Goal: Task Accomplishment & Management: Manage account settings

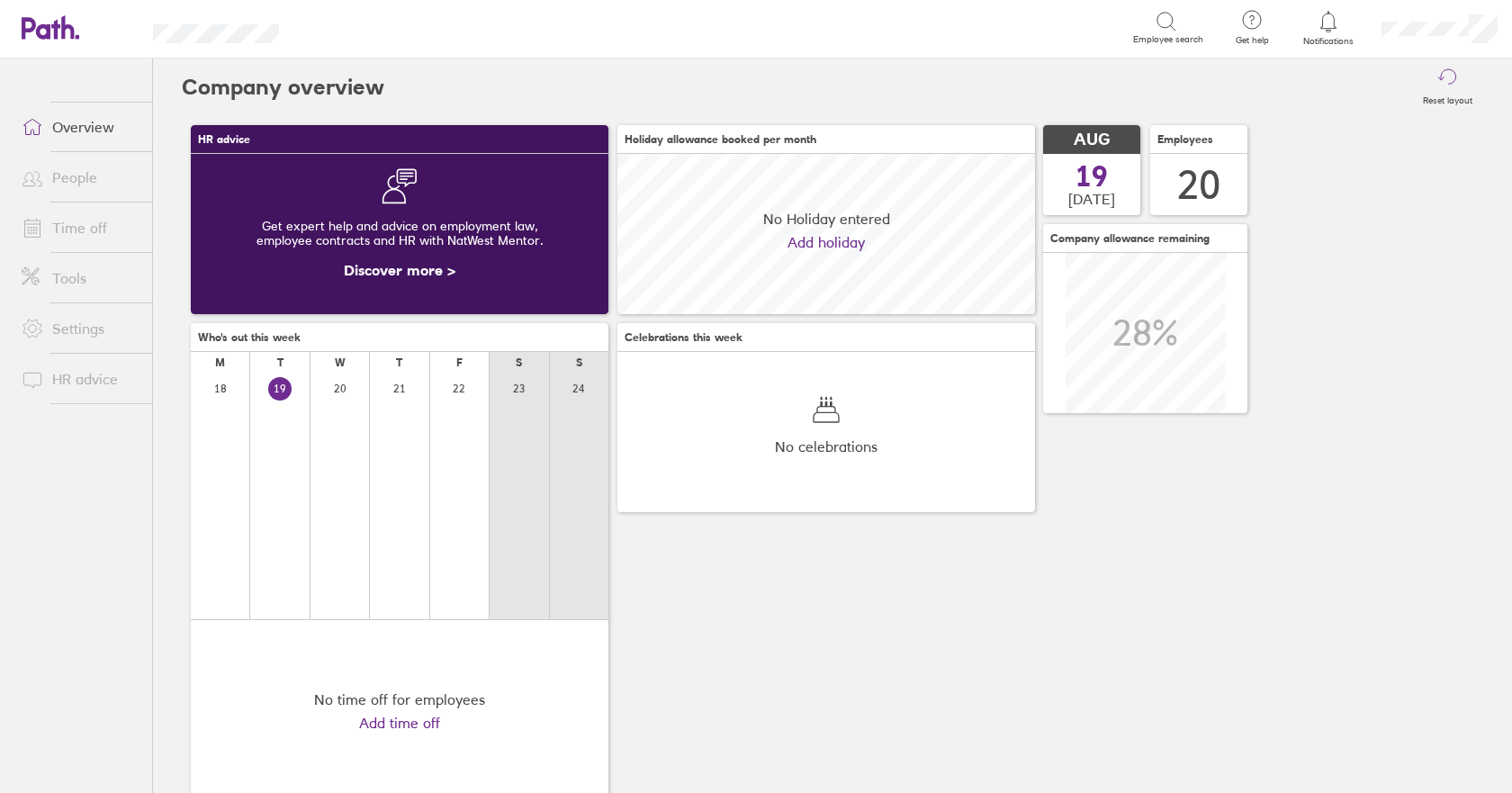
scroll to position [160, 417]
click at [77, 234] on link "Time off" at bounding box center [80, 228] width 145 height 36
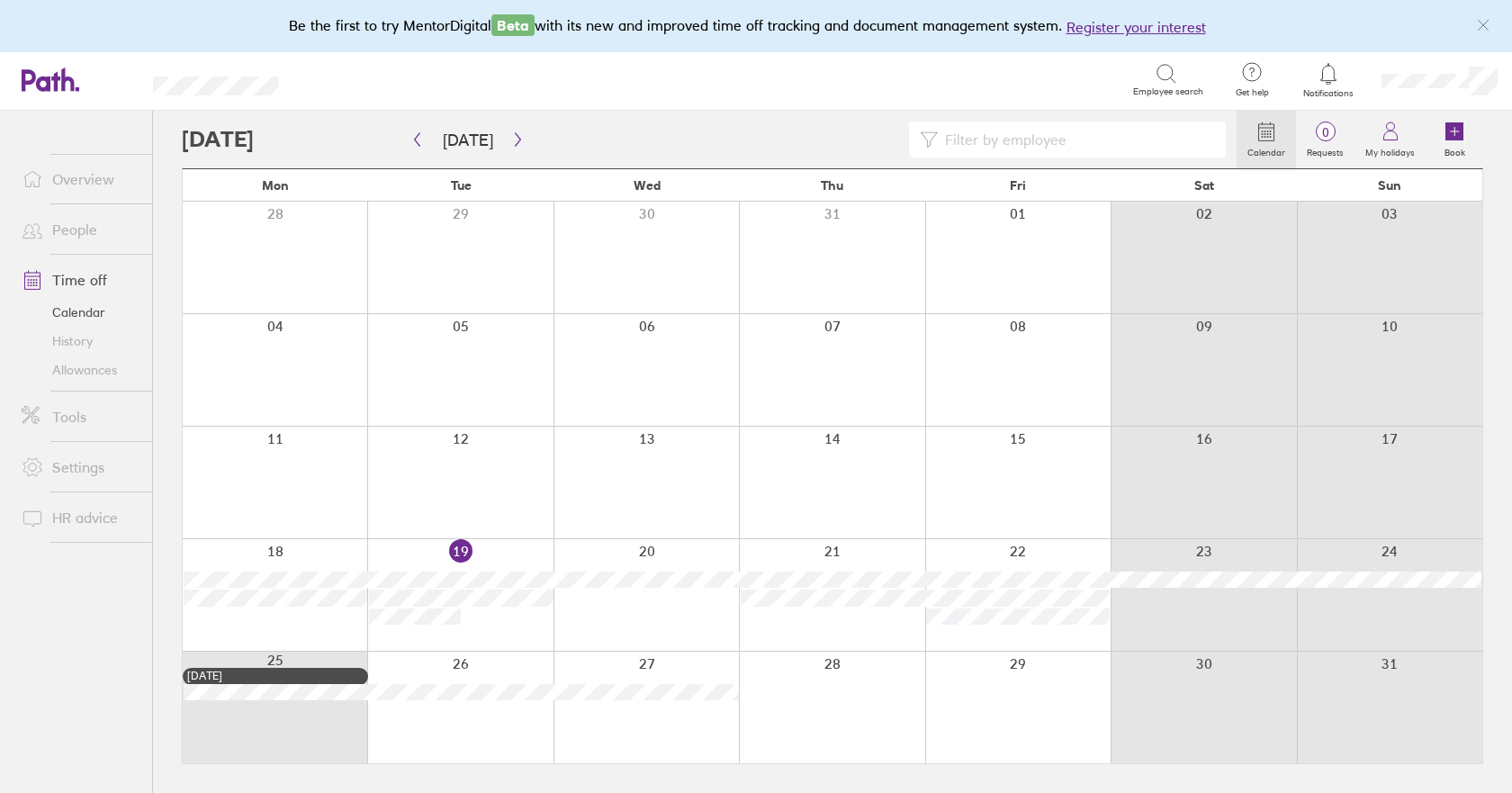
click at [659, 734] on div at bounding box center [646, 707] width 186 height 112
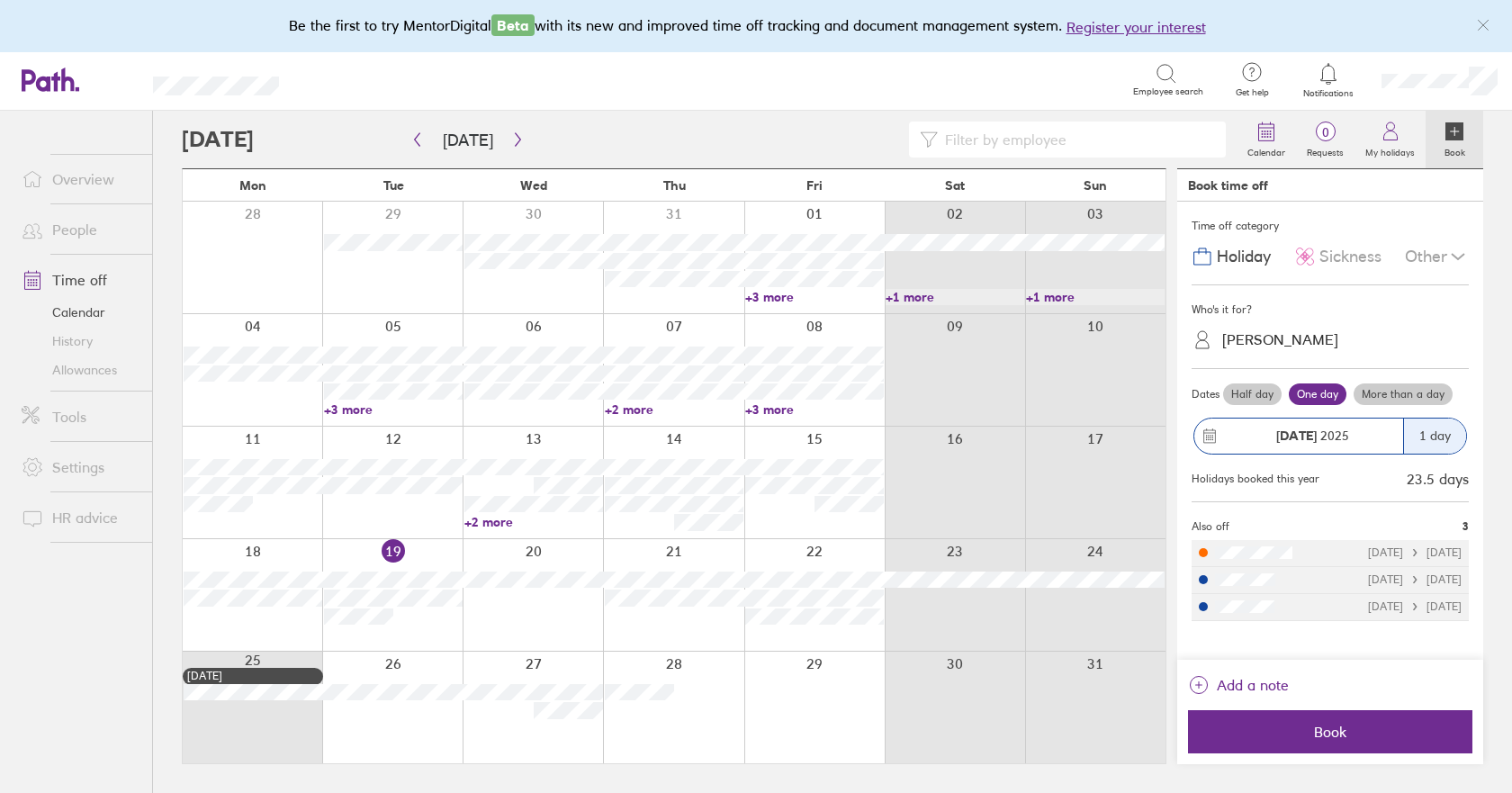
click at [102, 376] on link "Allowances" at bounding box center [80, 370] width 145 height 29
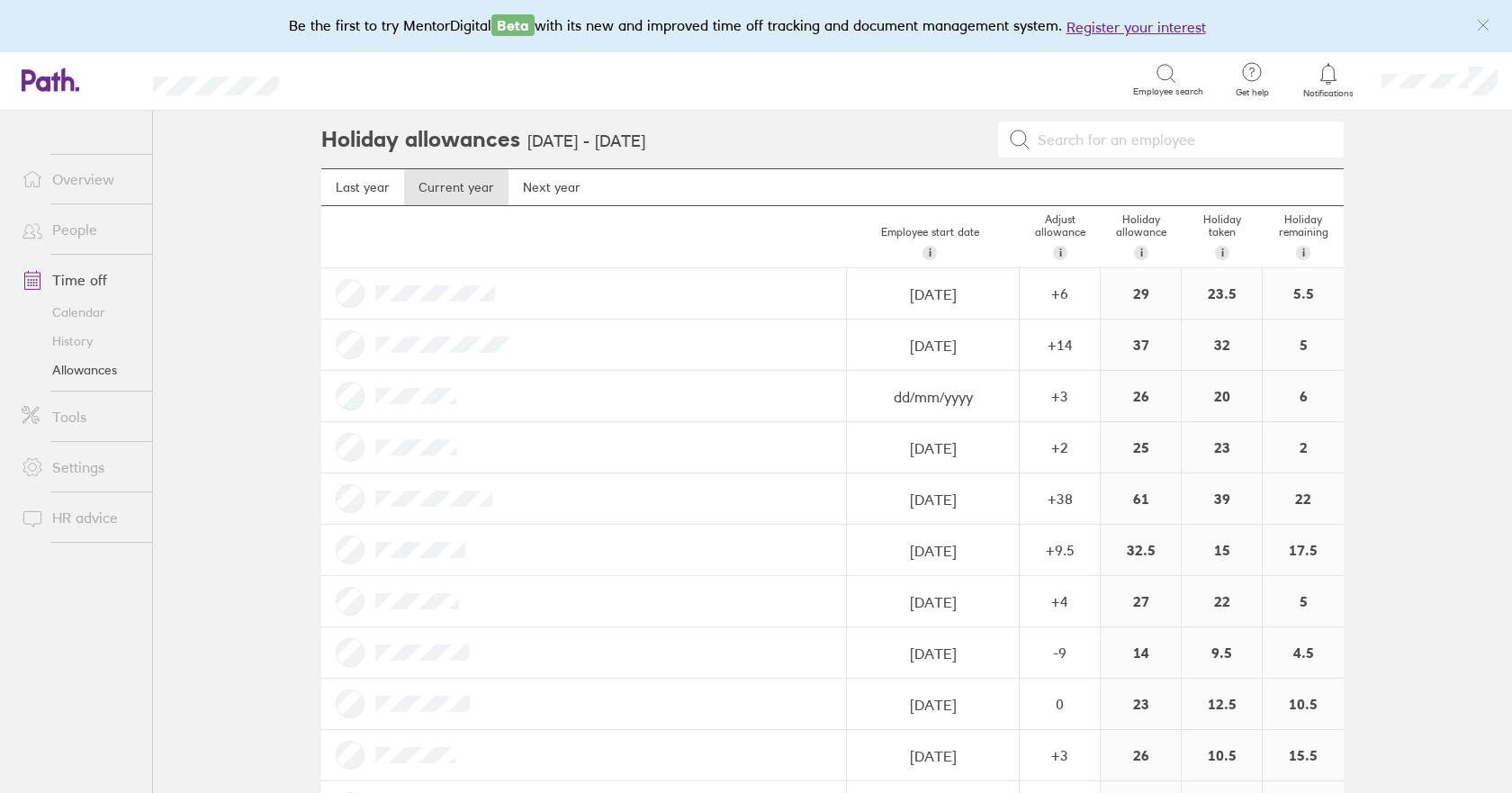
click at [78, 304] on link "Calendar" at bounding box center [80, 313] width 145 height 29
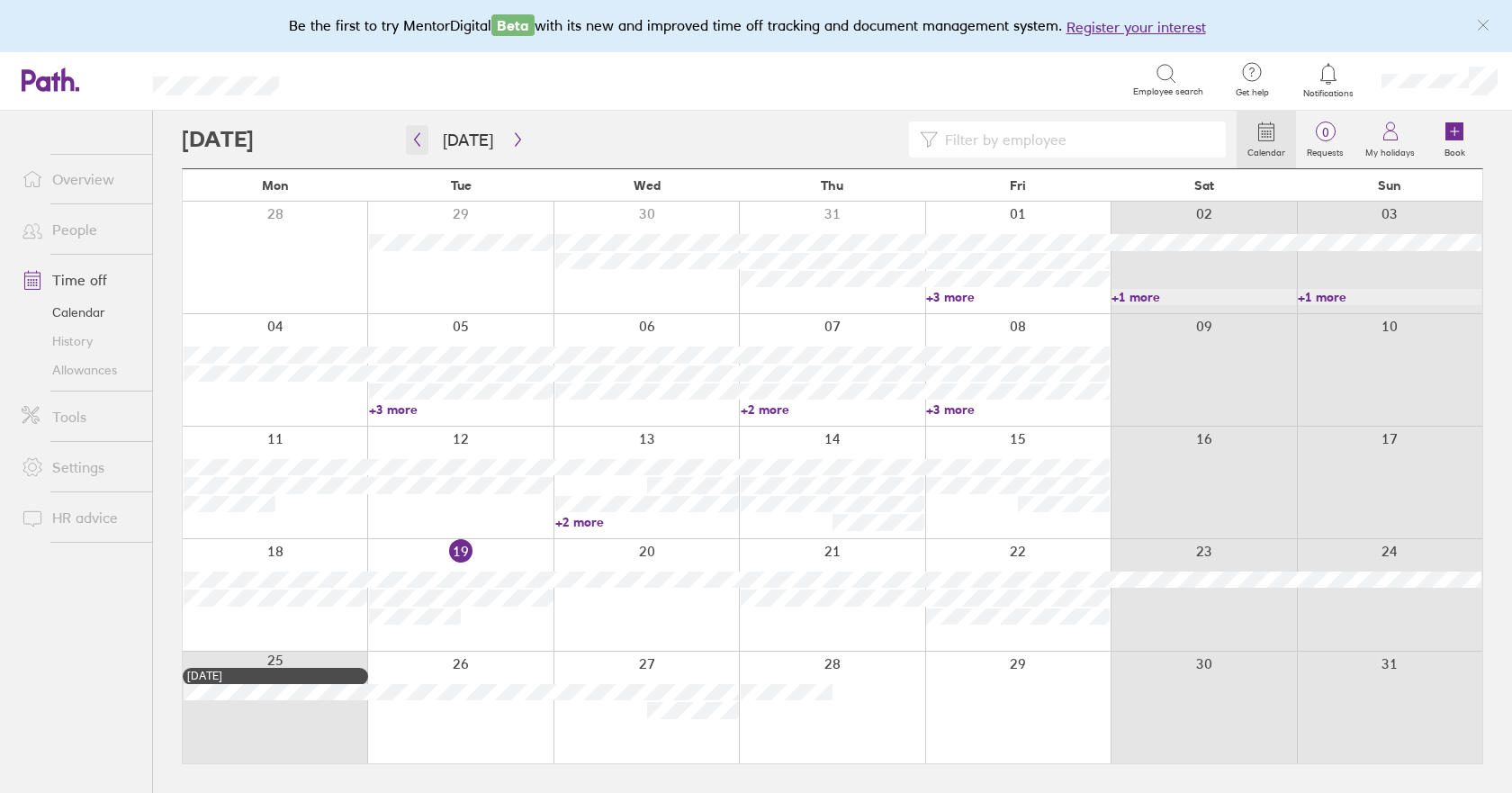
click at [415, 138] on icon "button" at bounding box center [417, 140] width 6 height 13
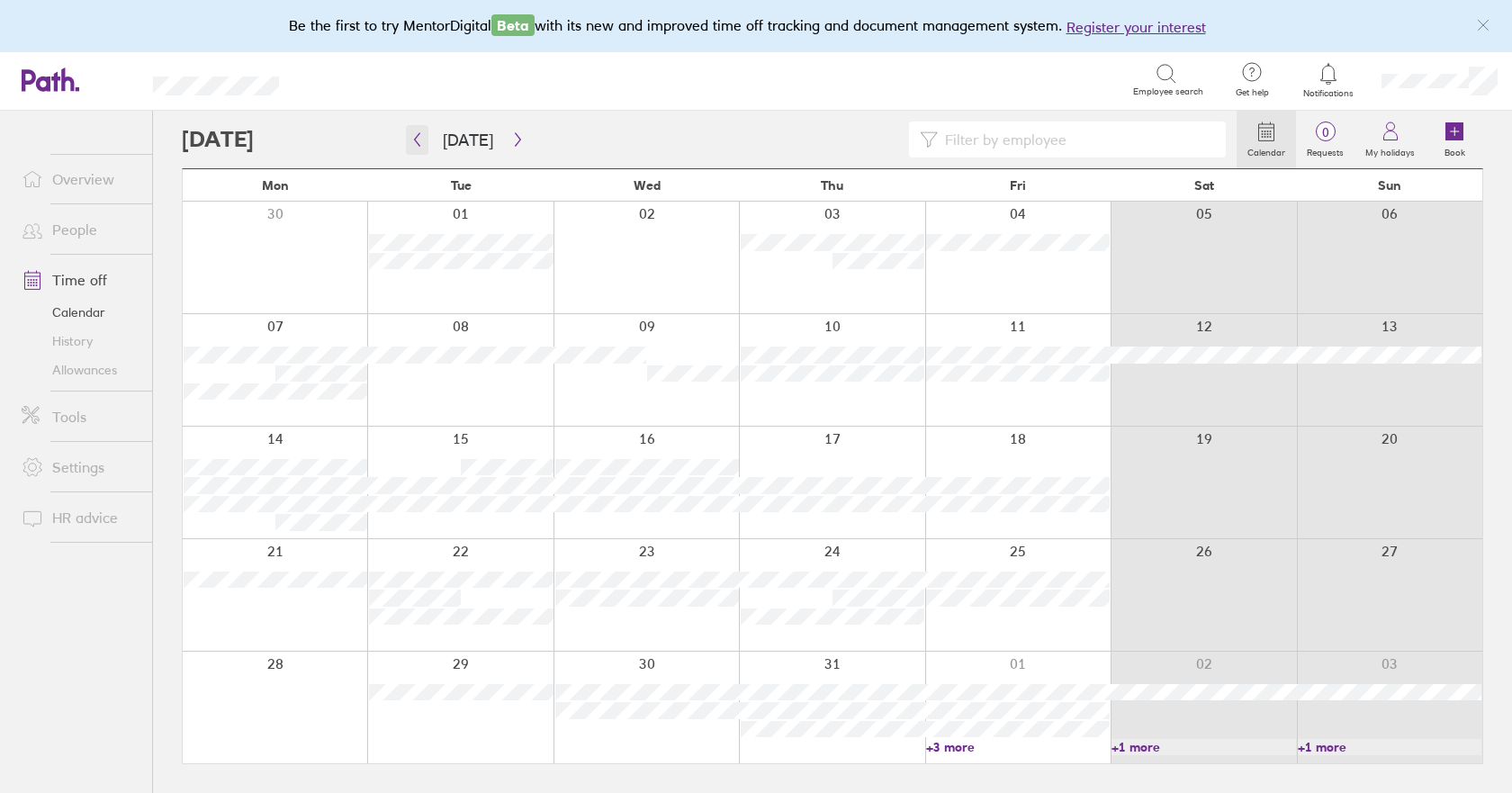
click at [415, 138] on icon "button" at bounding box center [417, 140] width 6 height 13
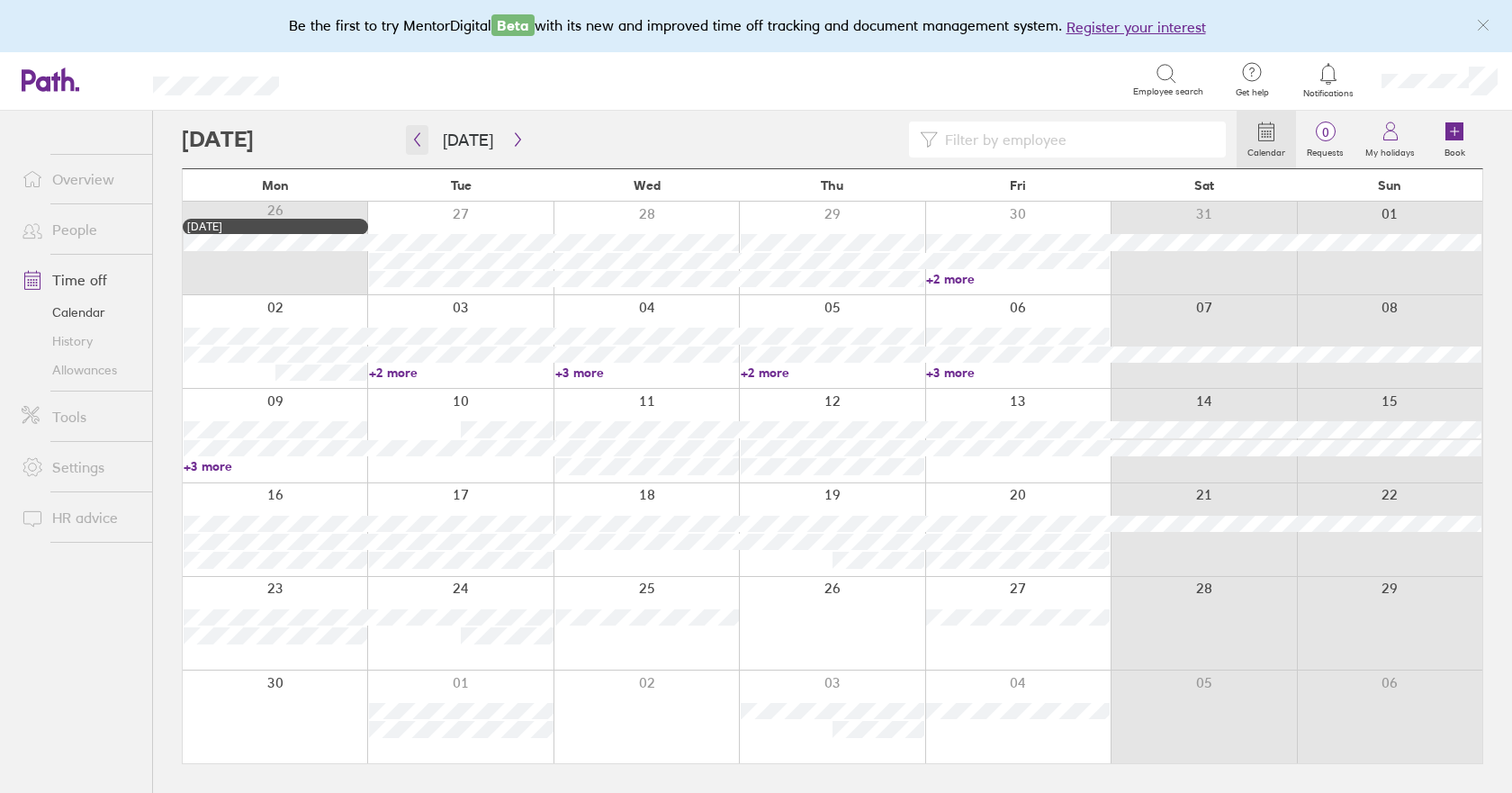
click at [409, 142] on button "button" at bounding box center [417, 139] width 23 height 30
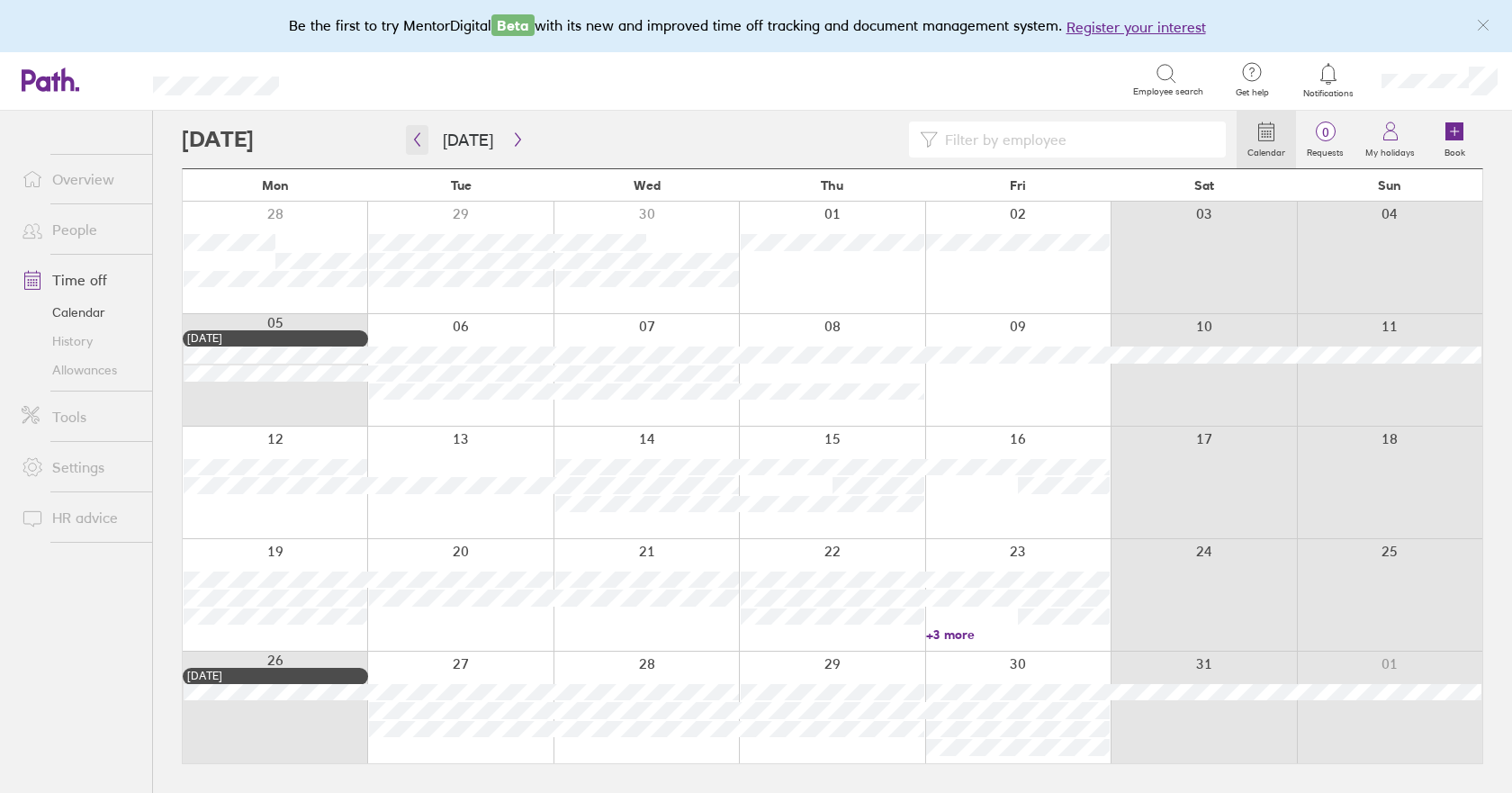
click at [419, 136] on icon "button" at bounding box center [417, 139] width 13 height 14
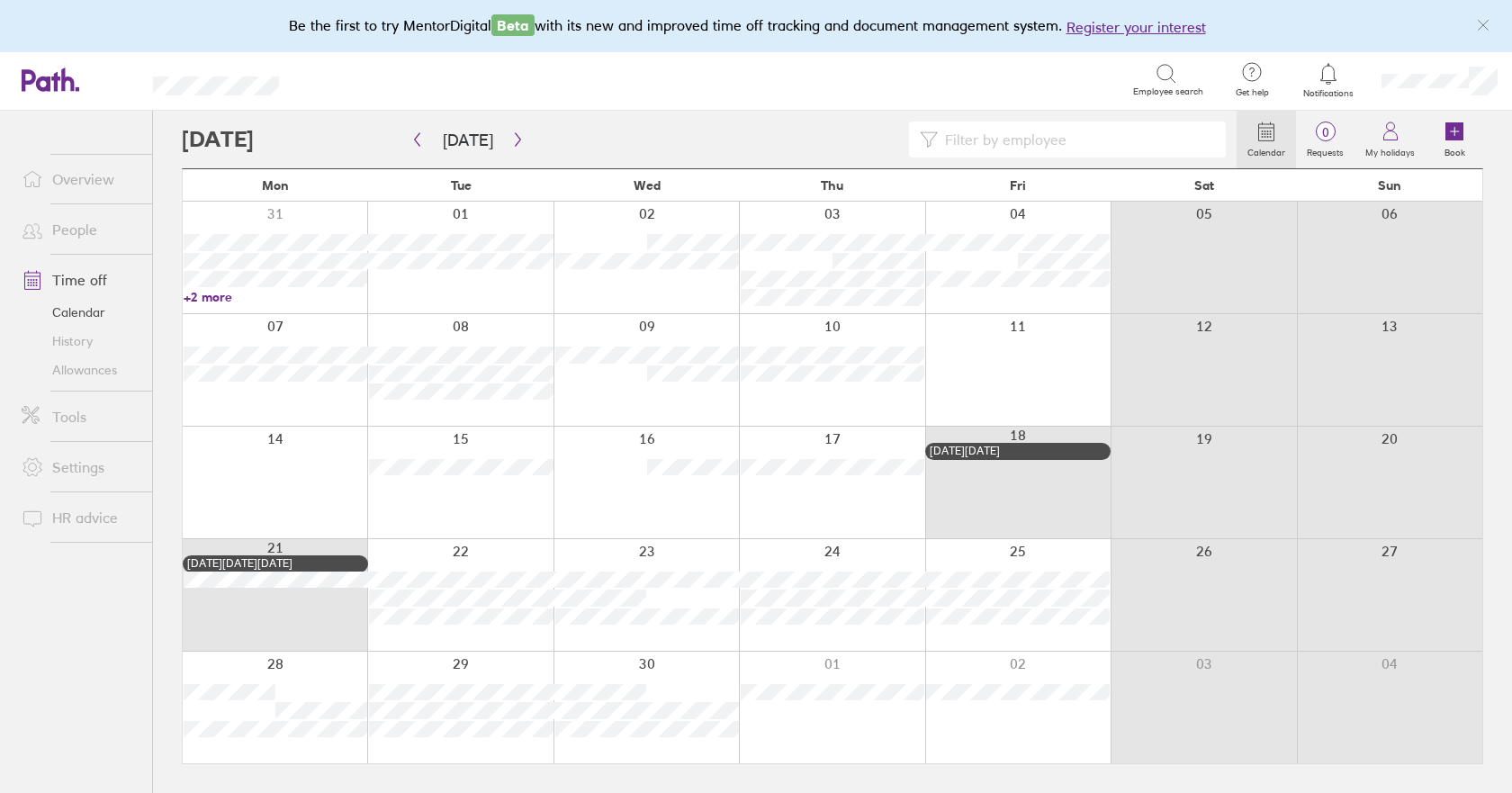
click at [93, 375] on link "Allowances" at bounding box center [80, 370] width 145 height 29
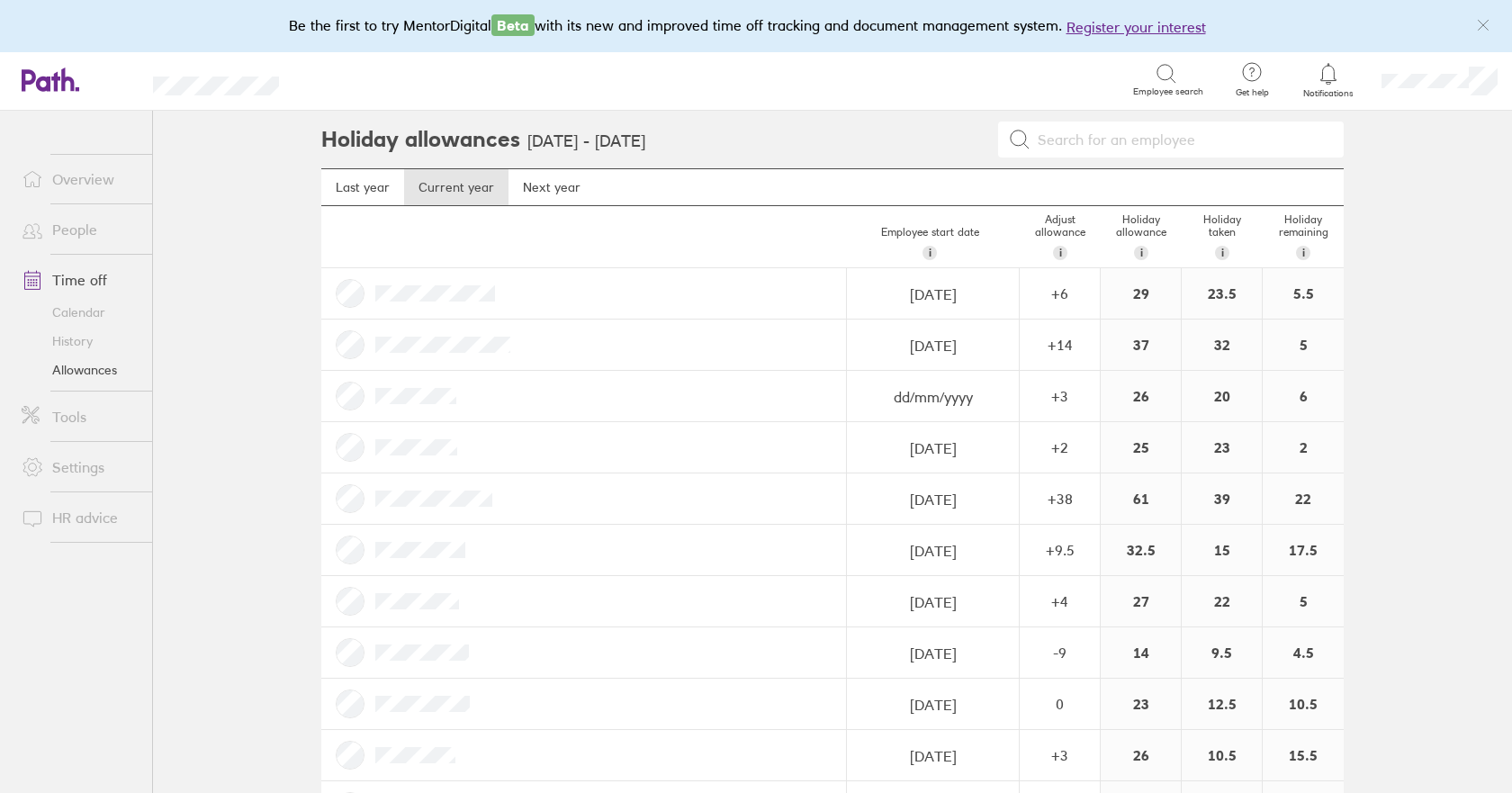
click at [99, 312] on link "Calendar" at bounding box center [80, 313] width 145 height 29
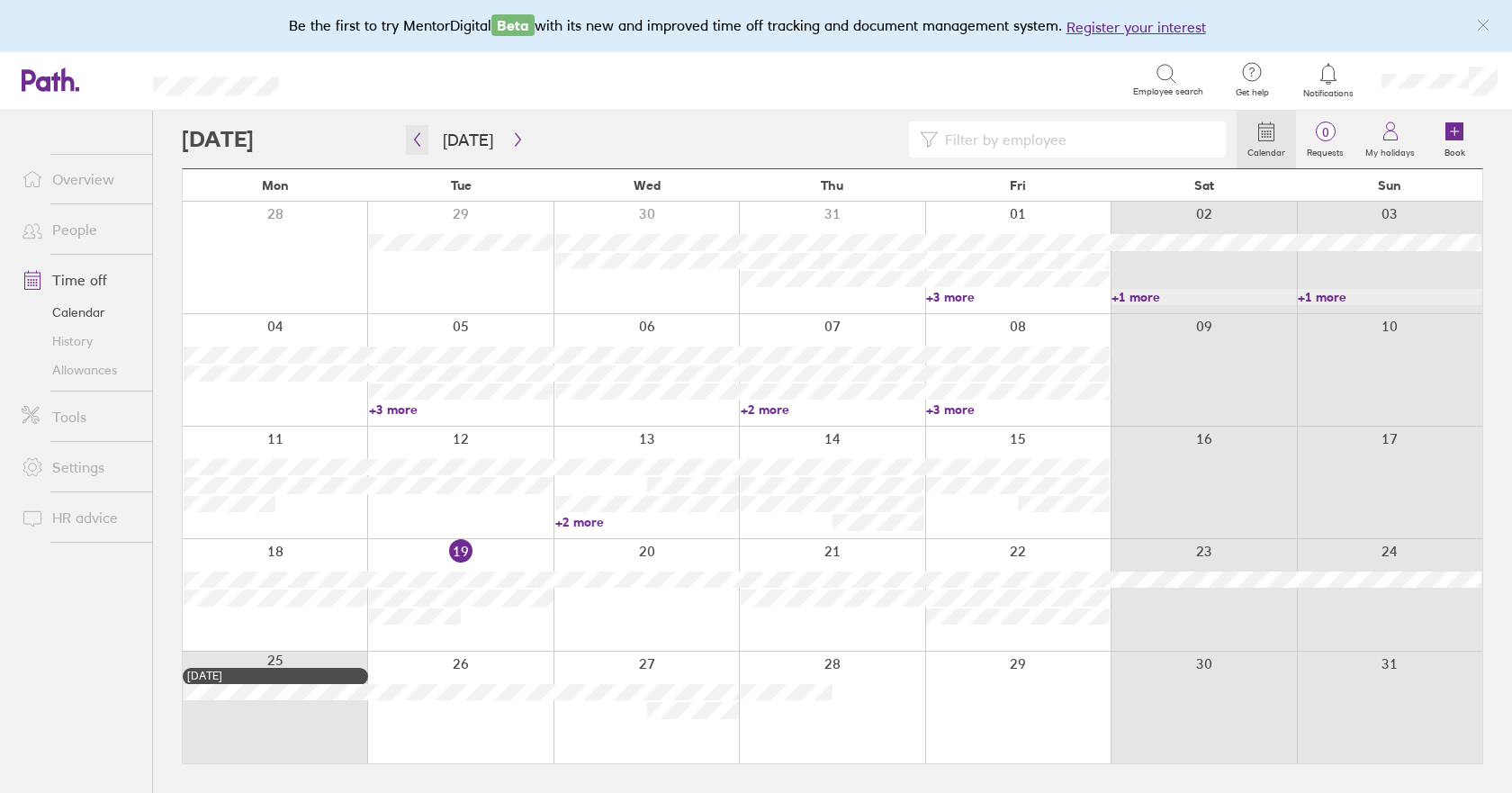
click at [419, 145] on icon "button" at bounding box center [417, 140] width 6 height 13
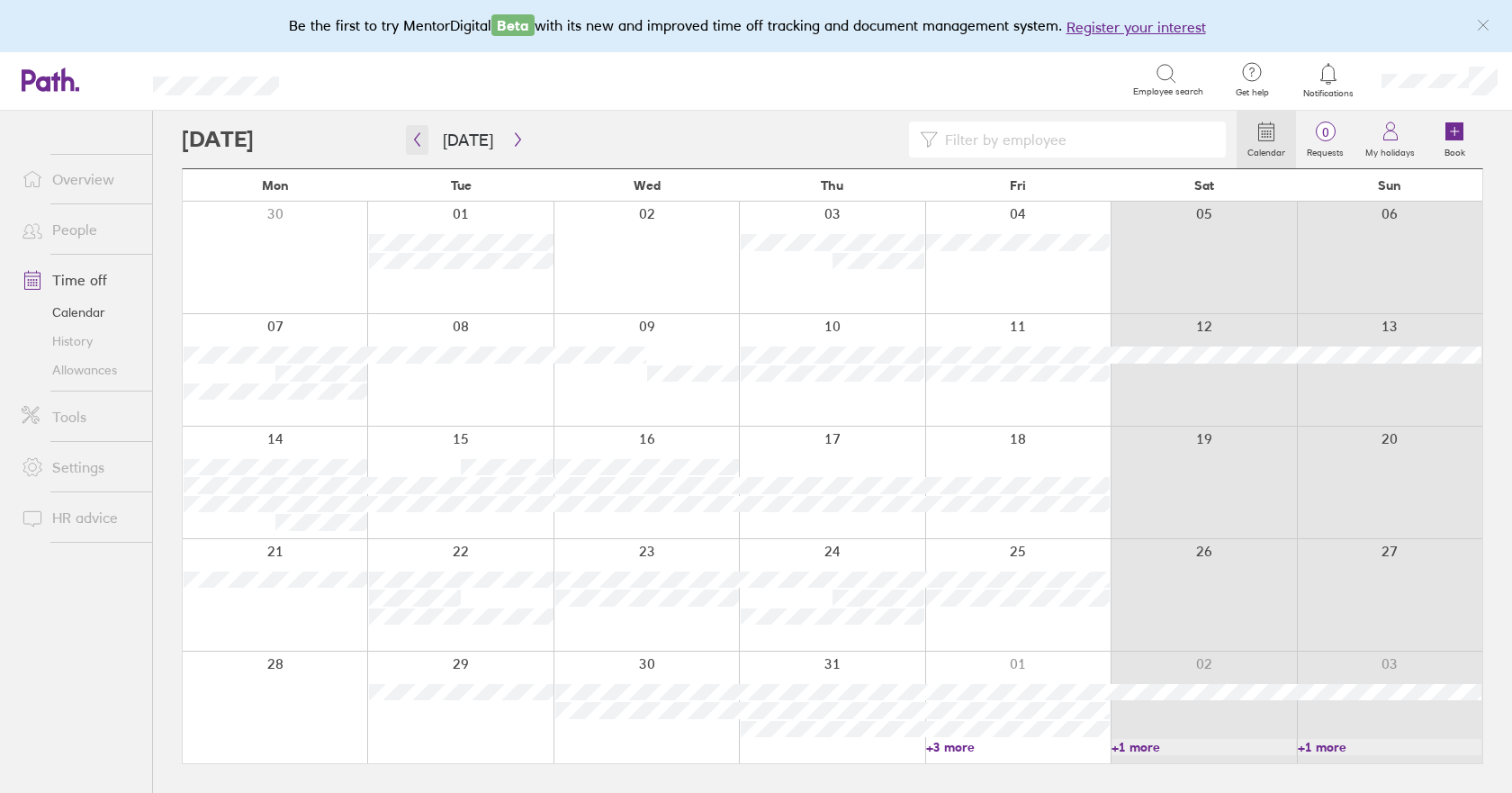
click at [419, 144] on icon "button" at bounding box center [417, 139] width 13 height 14
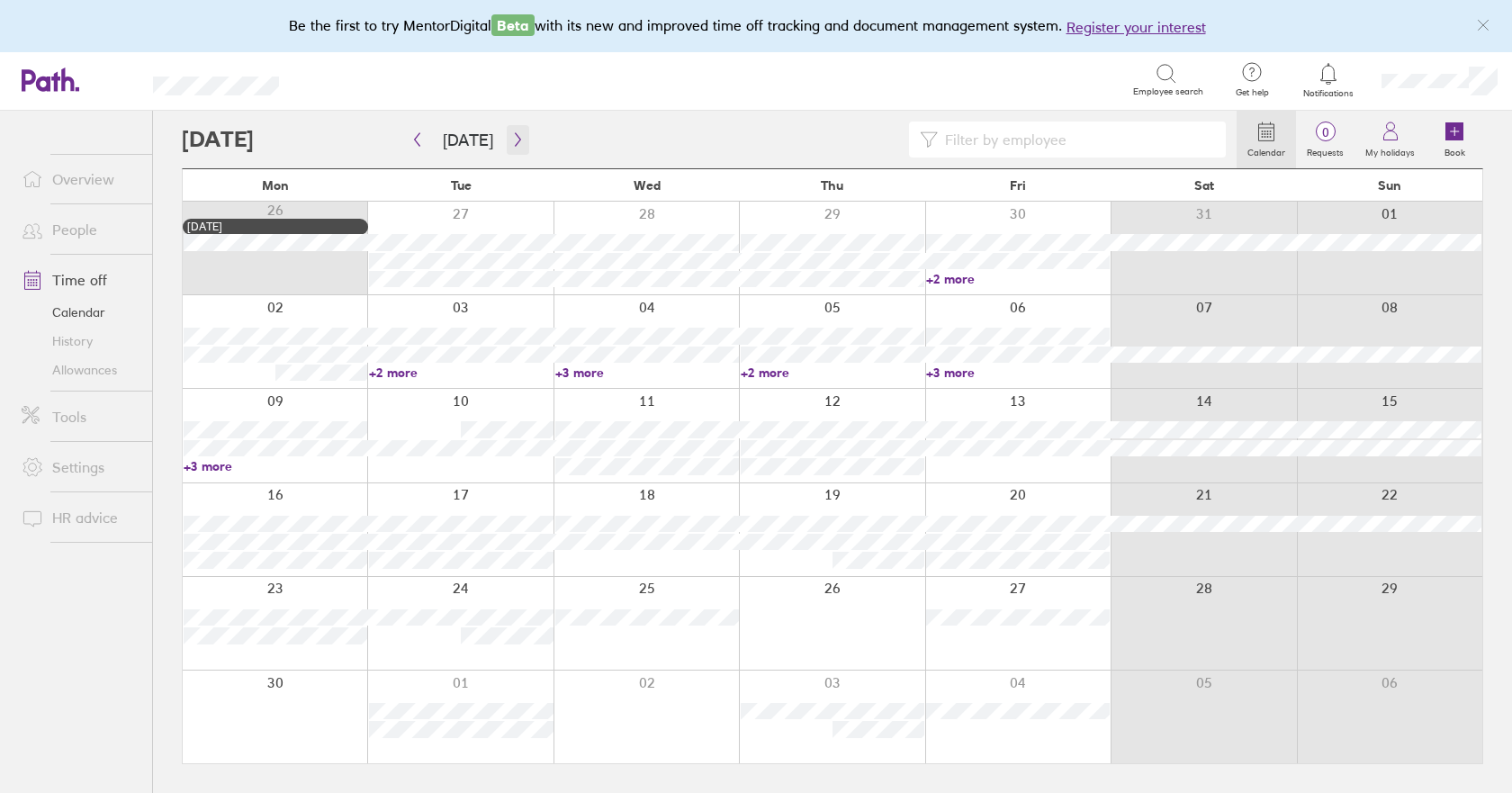
click at [511, 137] on icon "button" at bounding box center [517, 139] width 13 height 14
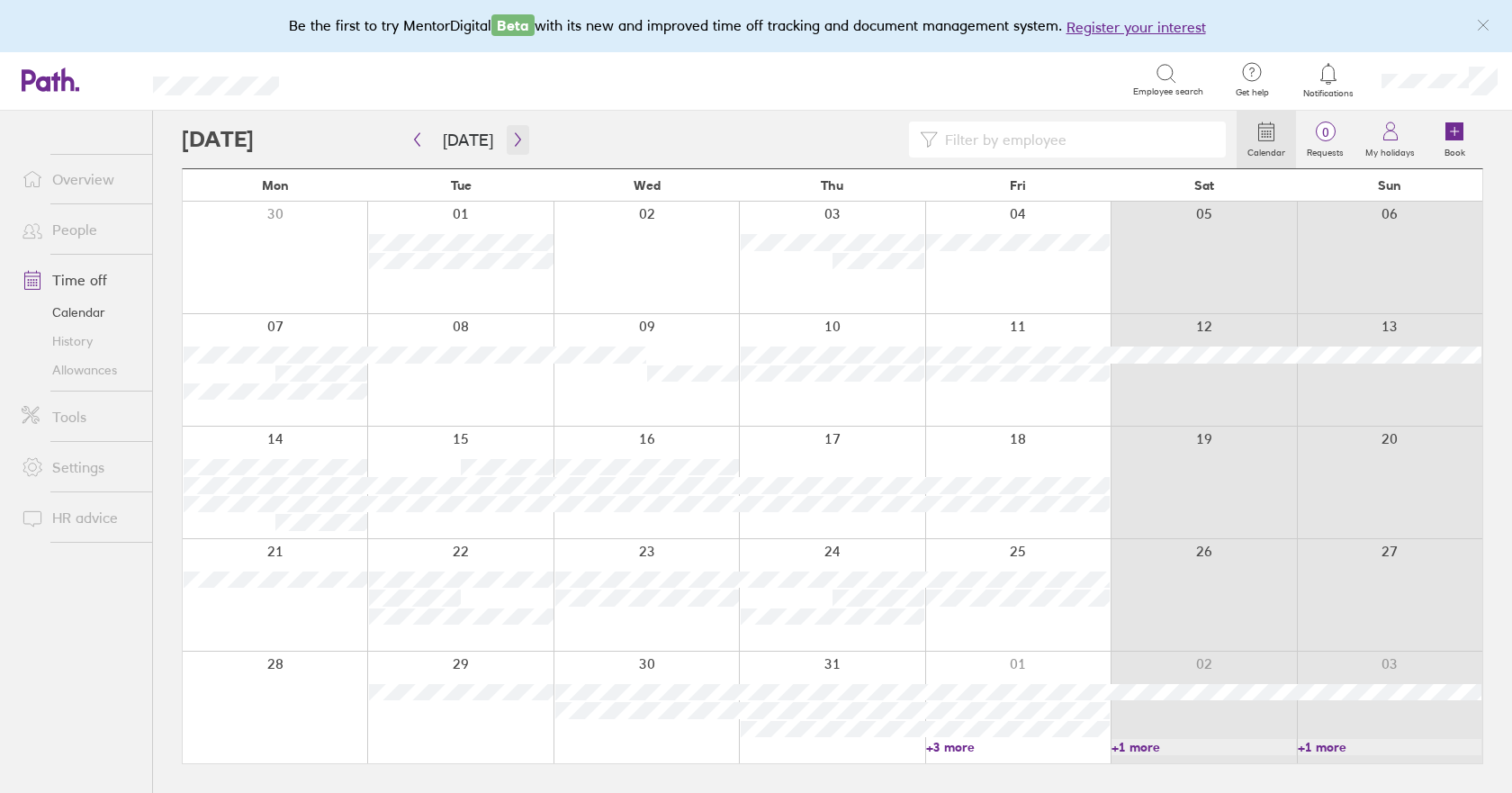
click at [511, 137] on icon "button" at bounding box center [517, 139] width 13 height 14
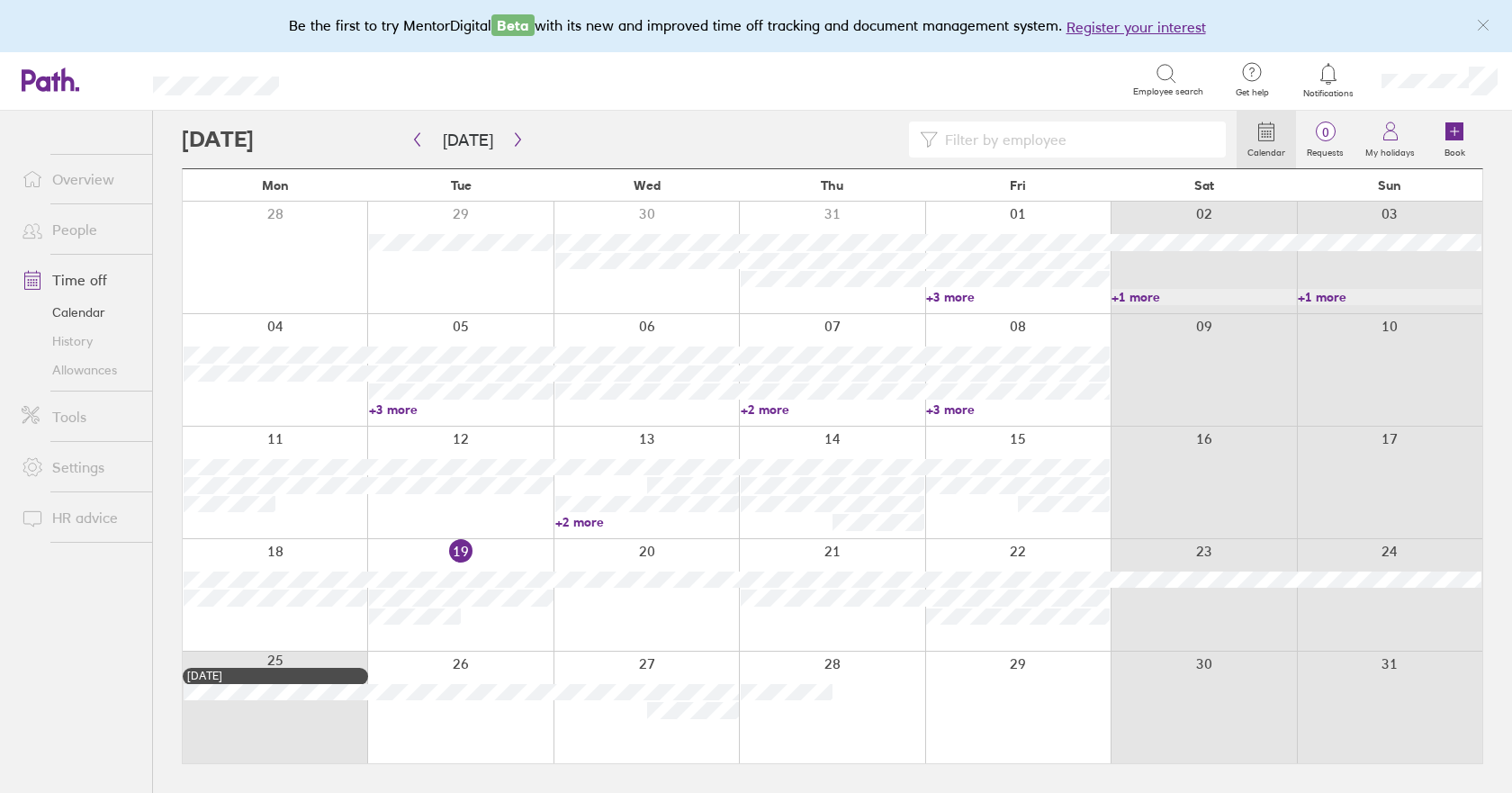
click at [283, 636] on div at bounding box center [275, 595] width 185 height 112
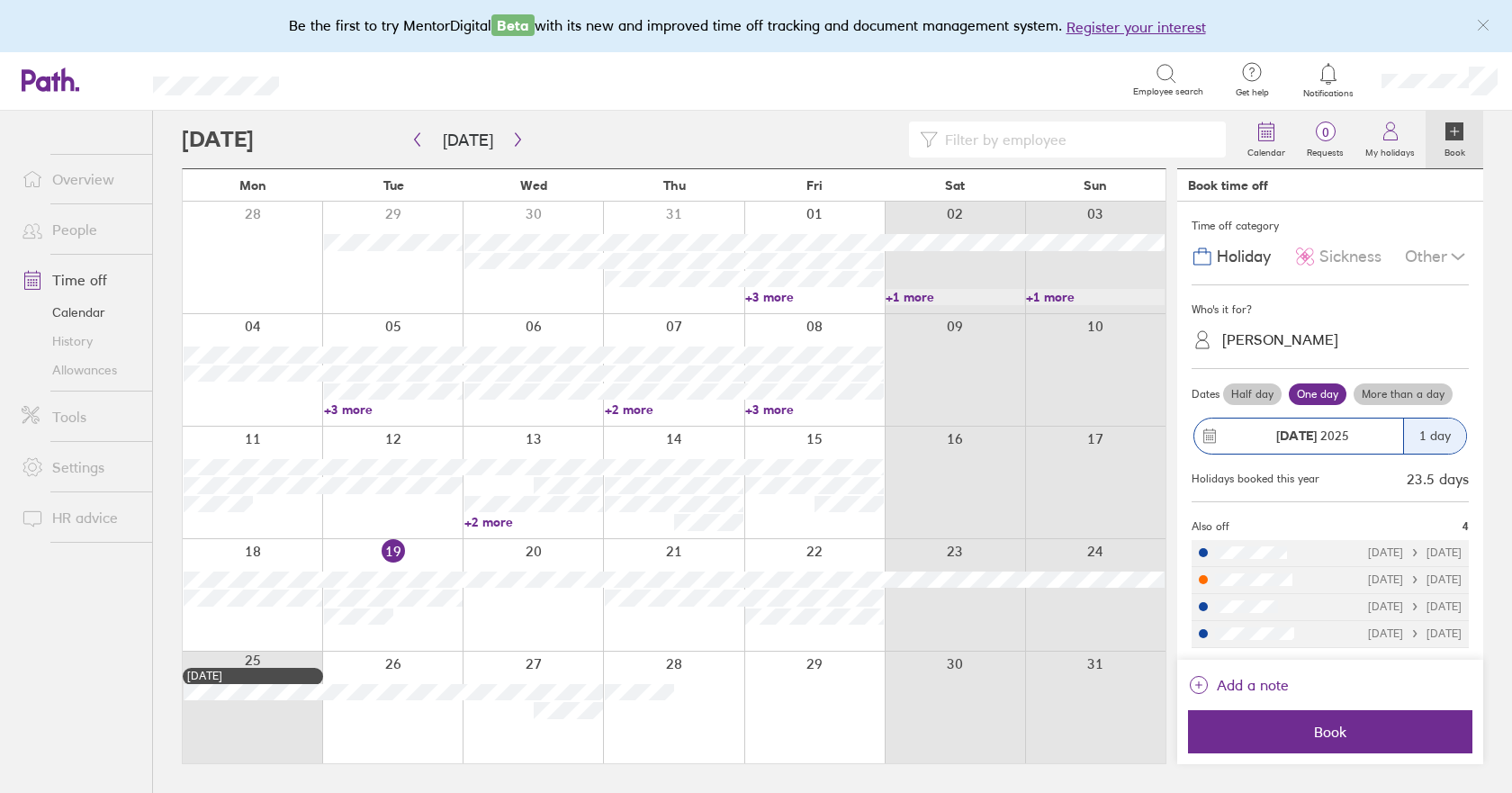
click at [1268, 333] on div "[PERSON_NAME]" at bounding box center [1280, 340] width 116 height 17
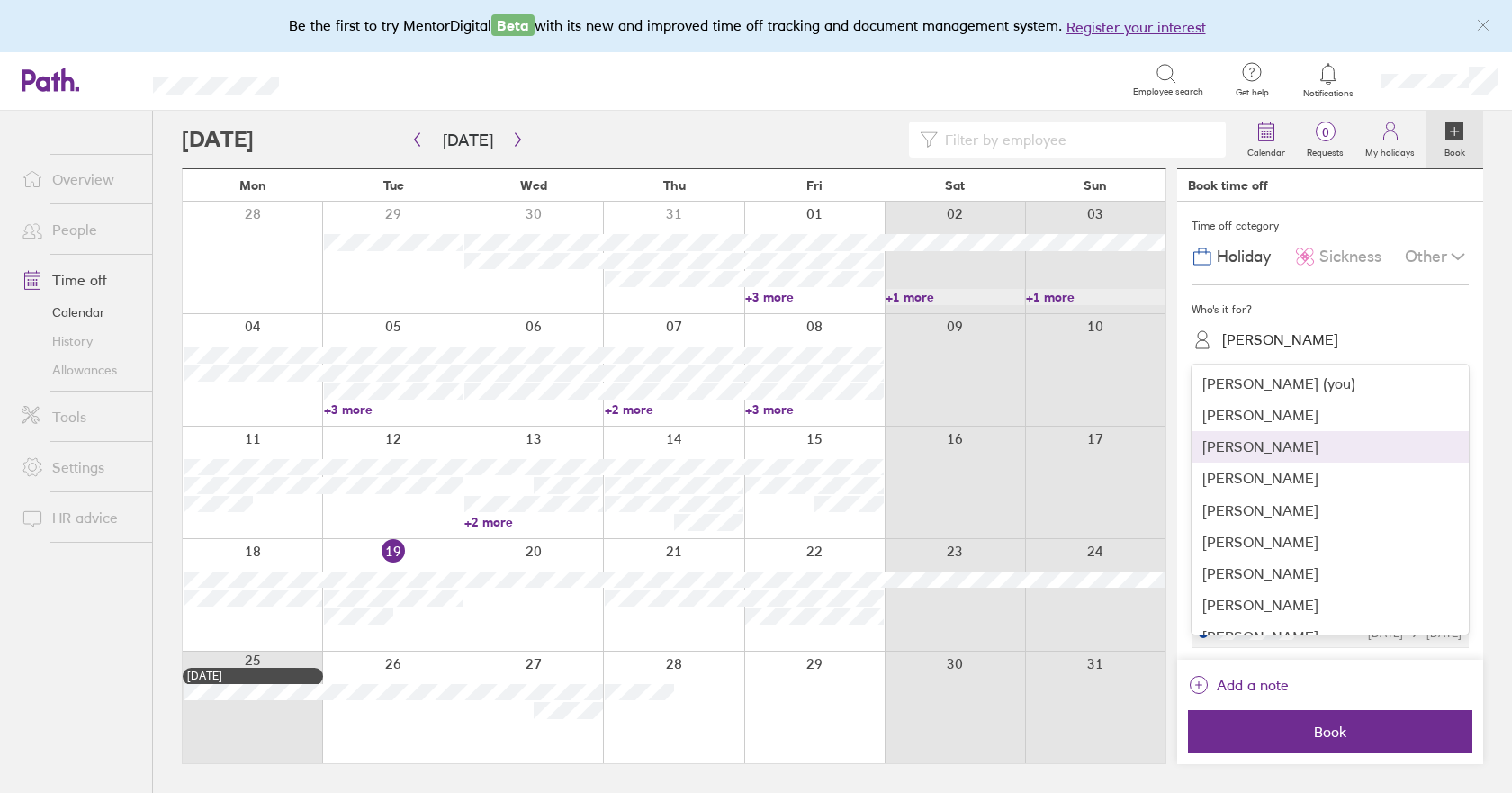
click at [1240, 444] on div "[PERSON_NAME]" at bounding box center [1329, 446] width 277 height 31
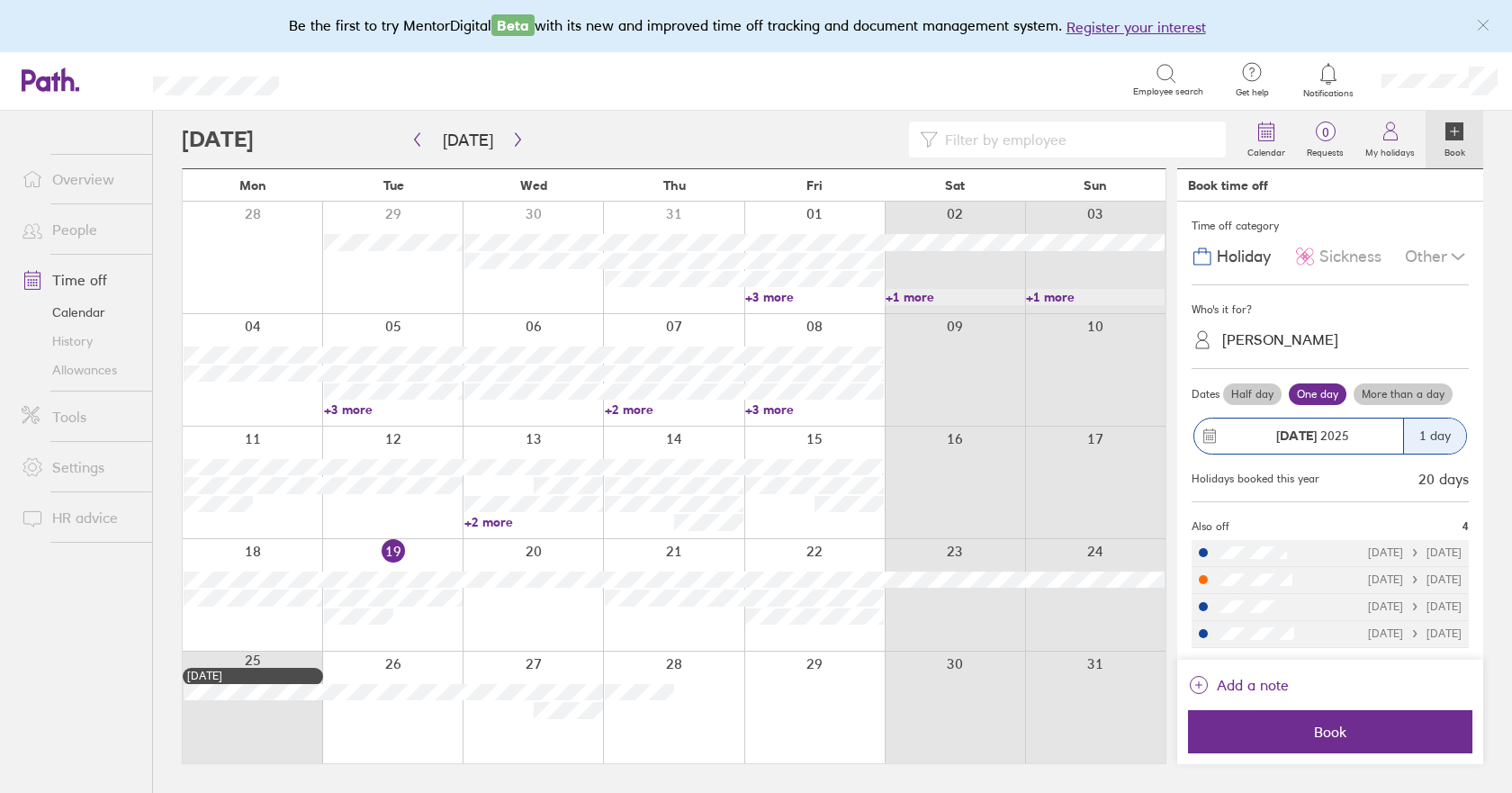
click at [1258, 396] on label "Half day" at bounding box center [1251, 394] width 58 height 22
click at [0, 0] on input "Half day" at bounding box center [0, 0] width 0 height 0
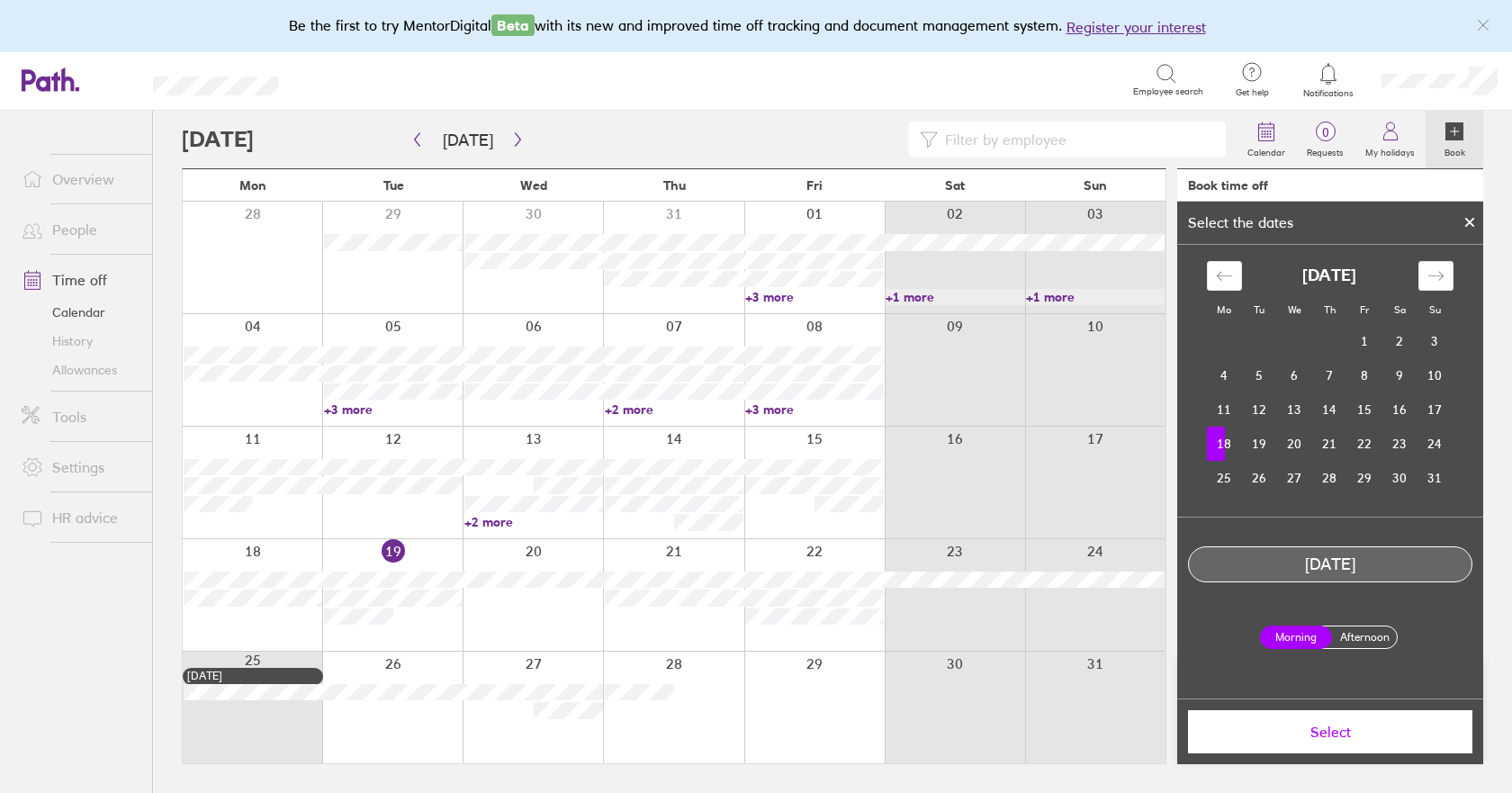
click at [1360, 637] on label "Afternoon" at bounding box center [1364, 637] width 72 height 22
click at [0, 0] on input "Afternoon" at bounding box center [0, 0] width 0 height 0
click at [1326, 735] on span "Select" at bounding box center [1330, 731] width 259 height 16
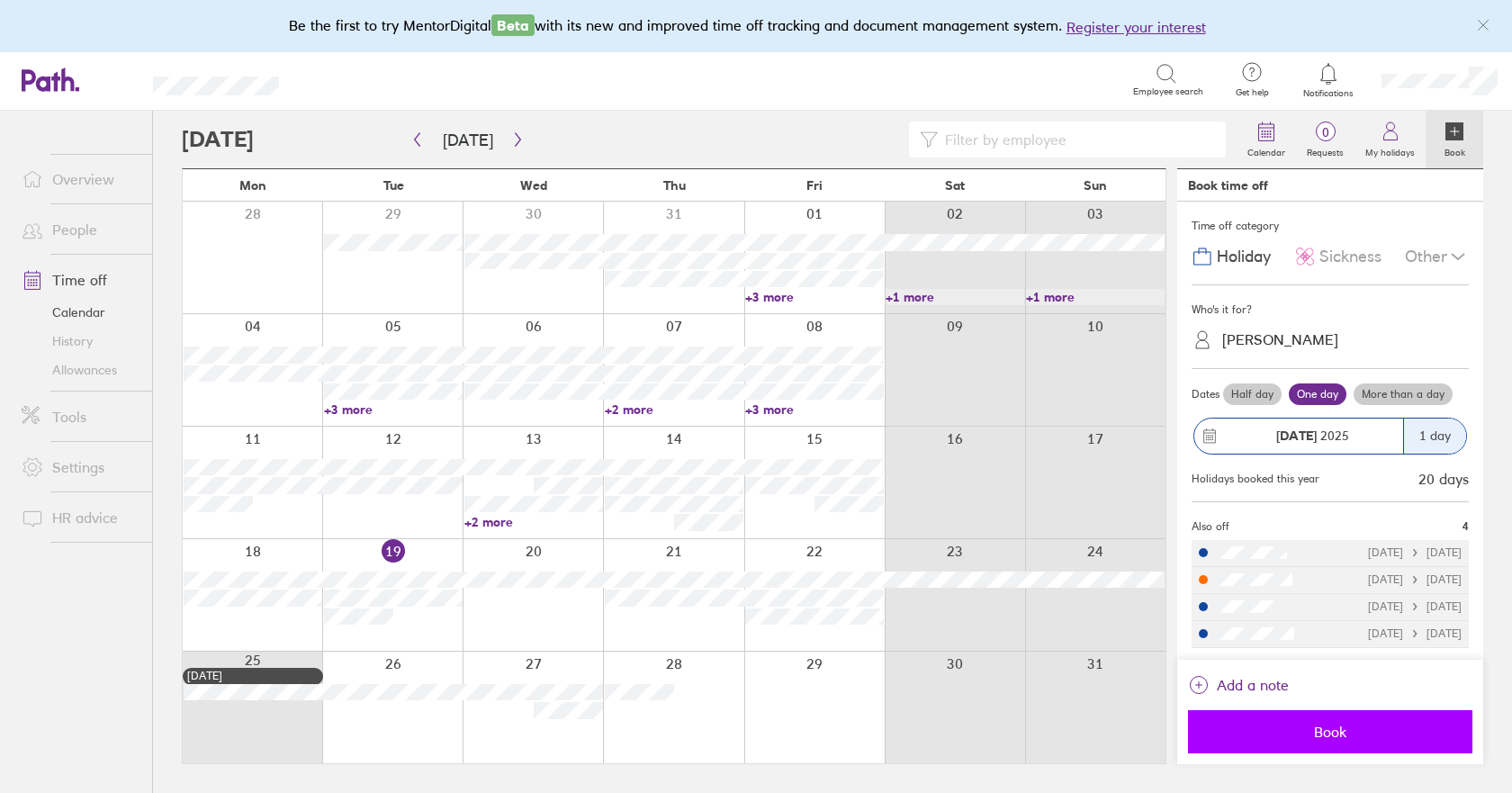
click at [1308, 727] on span "Book" at bounding box center [1330, 731] width 259 height 16
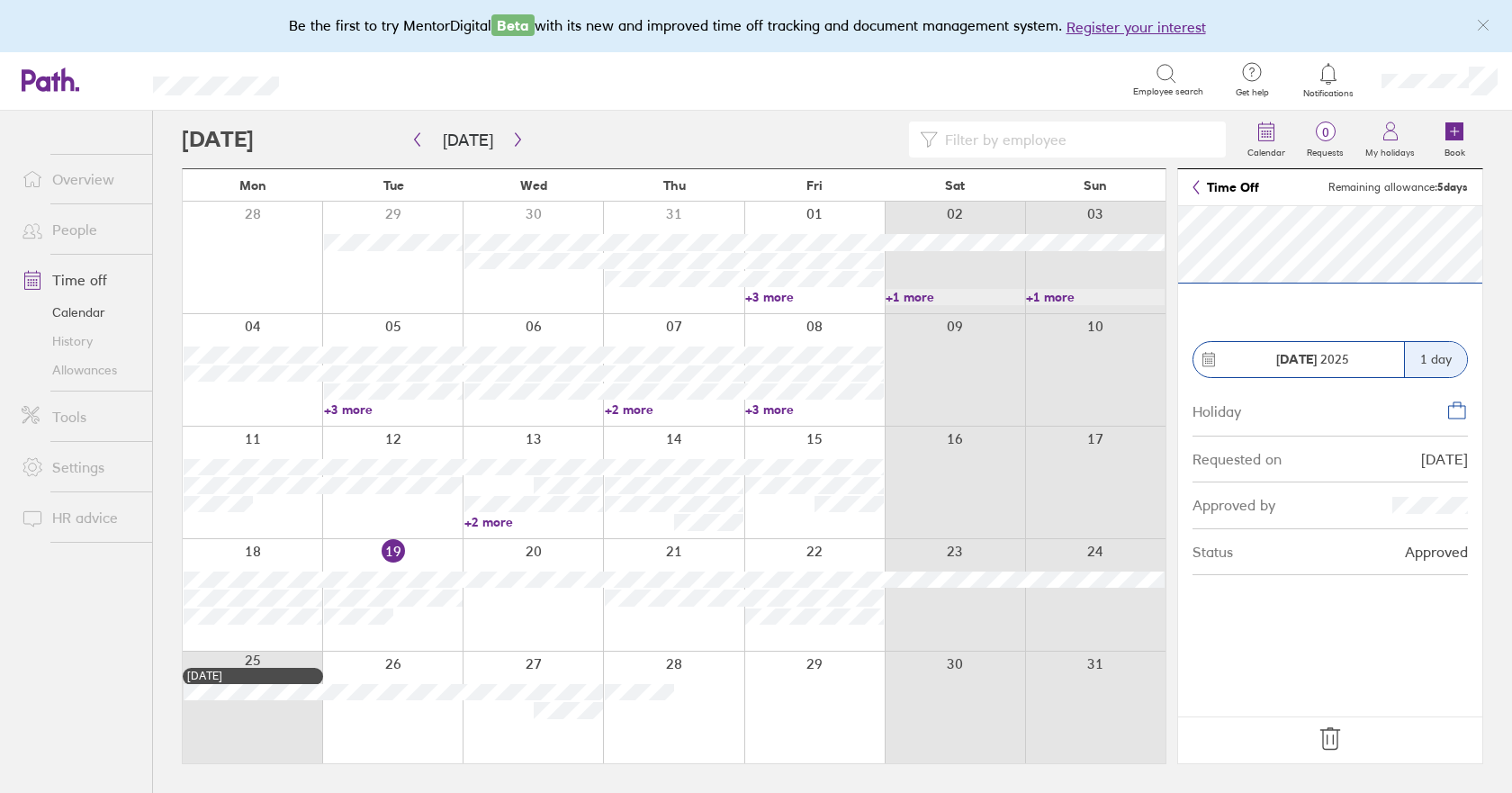
click at [1346, 737] on footer at bounding box center [1329, 740] width 304 height 47
click at [1315, 737] on footer at bounding box center [1329, 740] width 304 height 47
click at [1332, 737] on icon at bounding box center [1330, 739] width 29 height 29
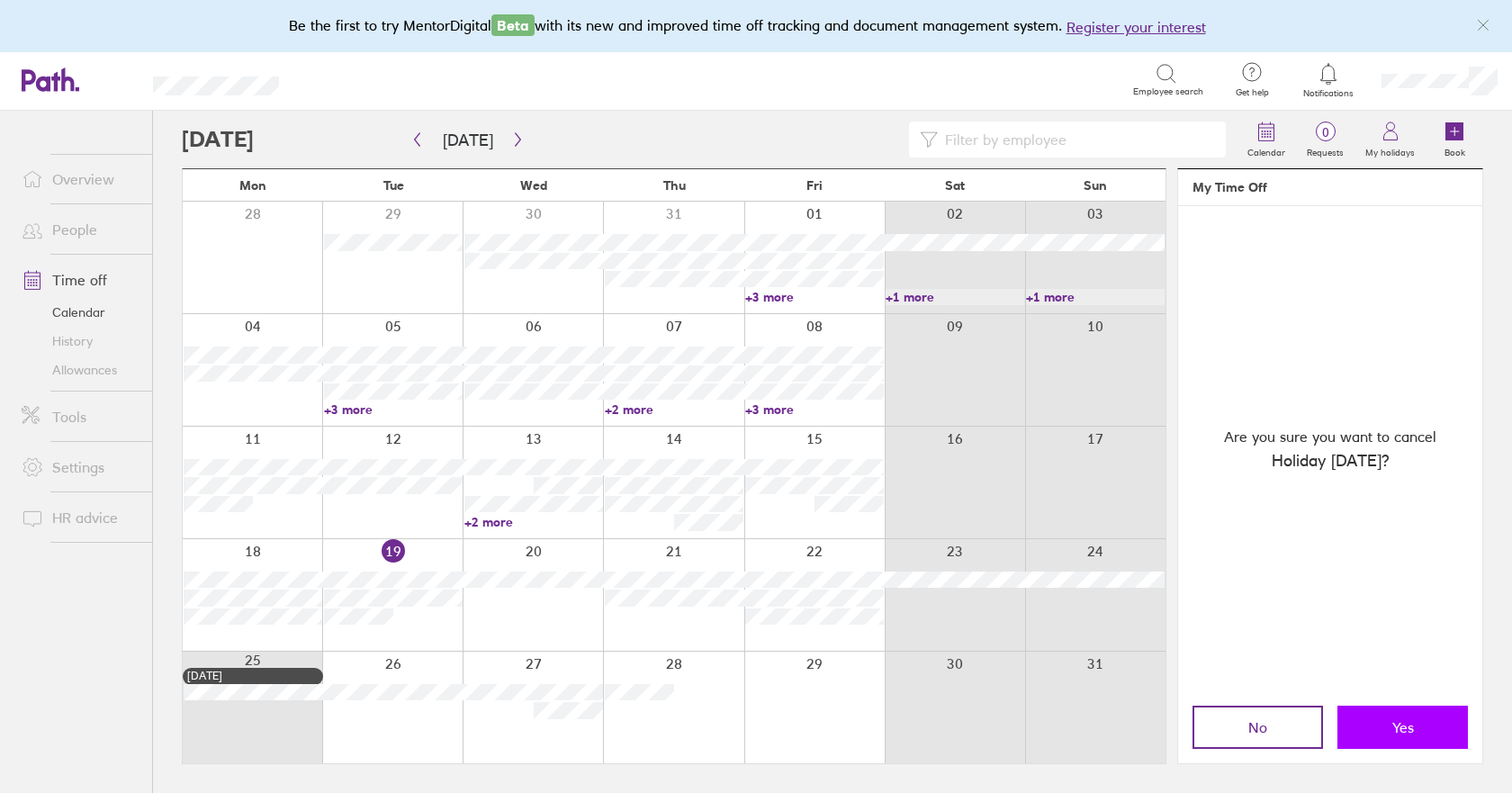
click at [1372, 724] on button "Yes" at bounding box center [1401, 726] width 131 height 43
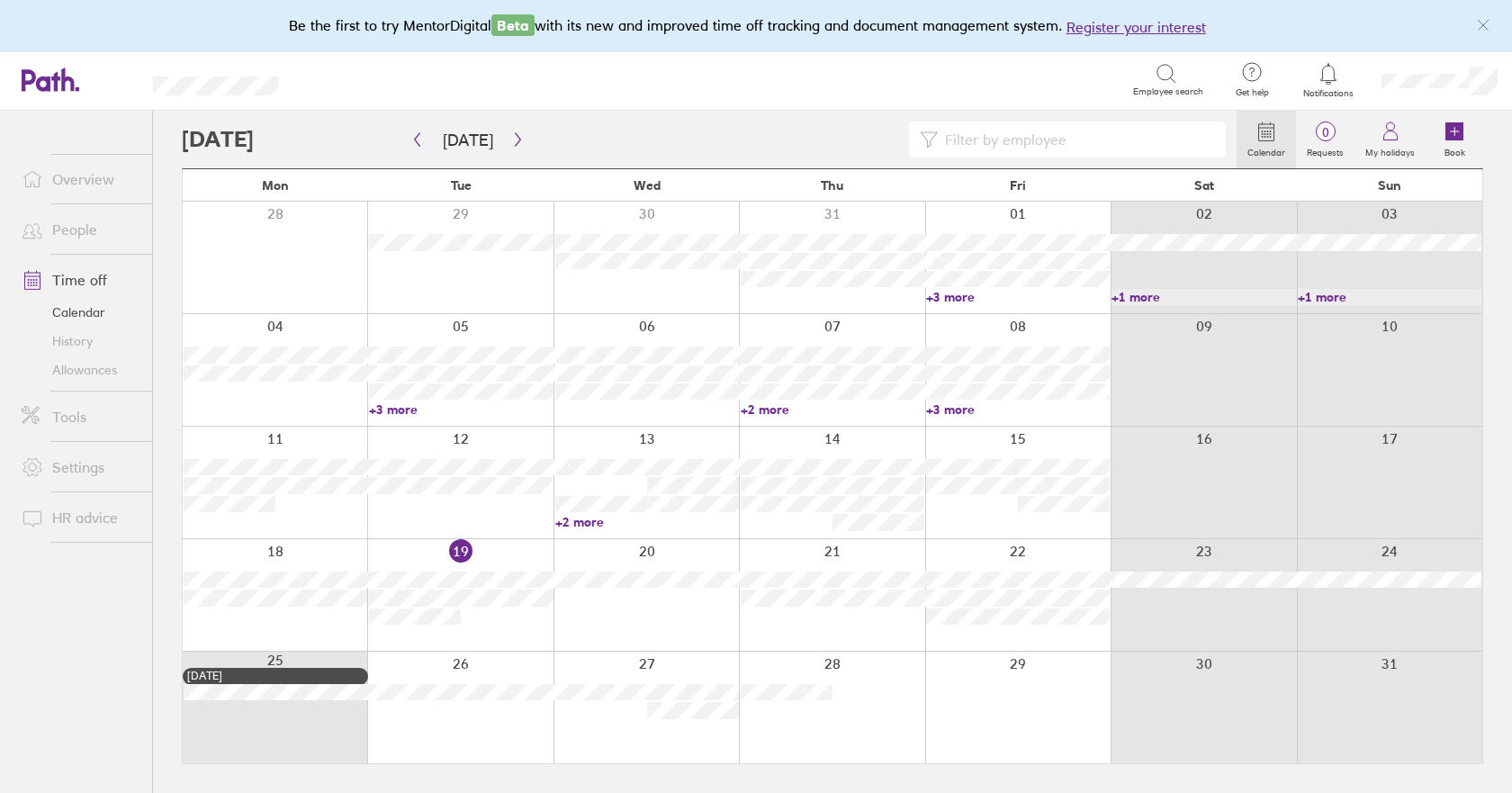
click at [315, 623] on div at bounding box center [275, 595] width 185 height 112
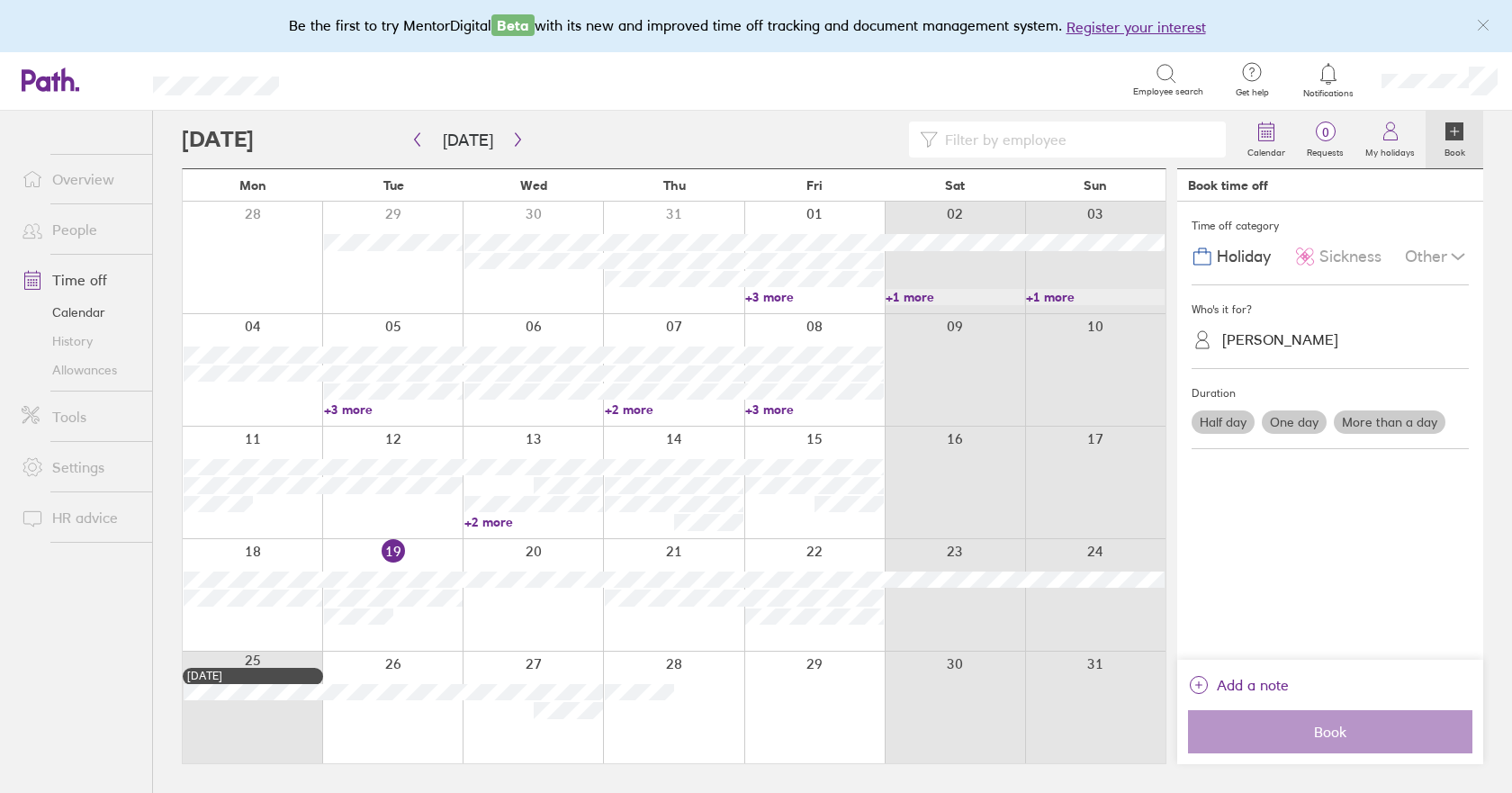
click at [1252, 337] on div "[PERSON_NAME]" at bounding box center [1280, 340] width 116 height 17
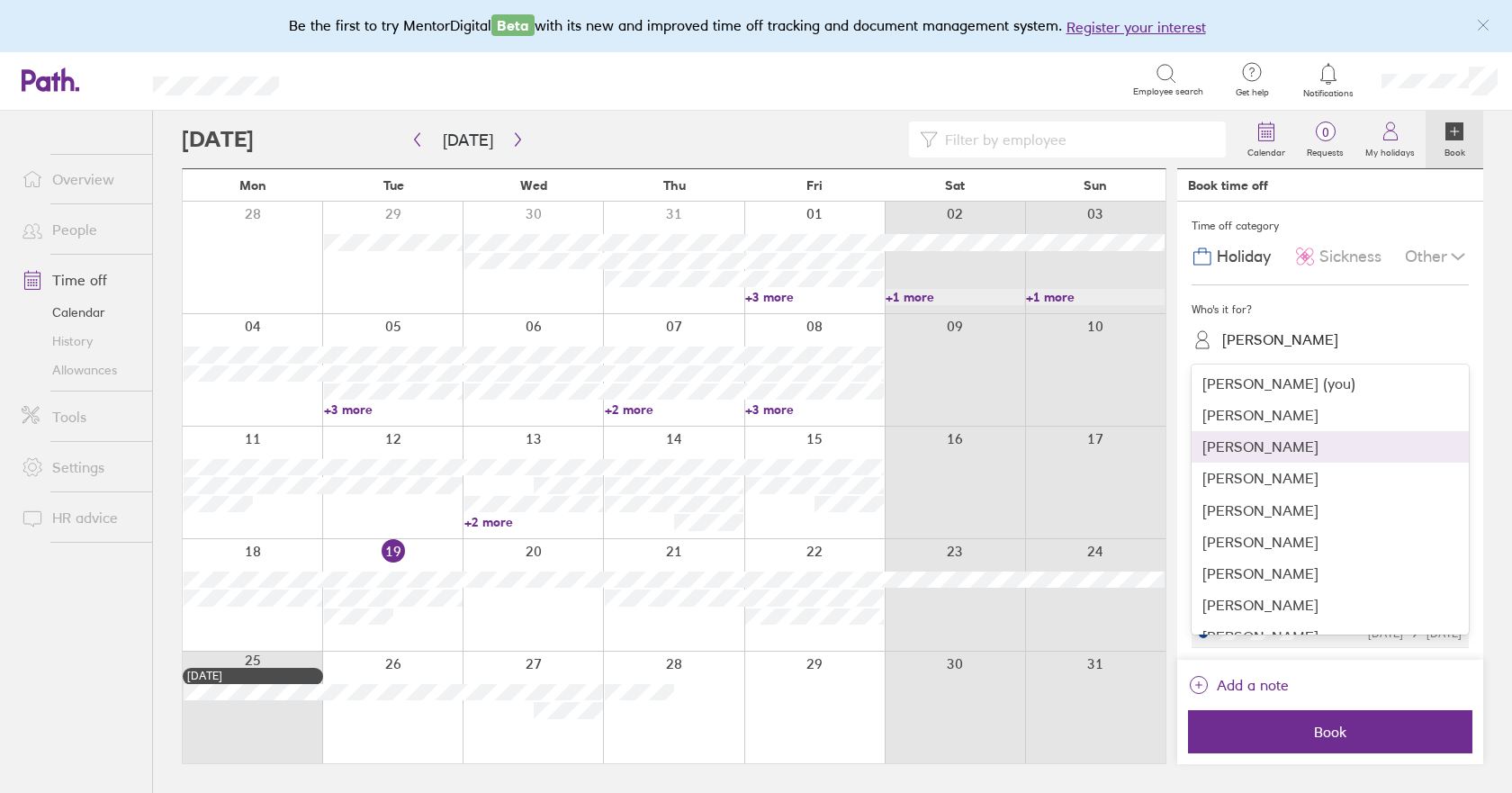
click at [1240, 446] on div "[PERSON_NAME]" at bounding box center [1329, 446] width 277 height 31
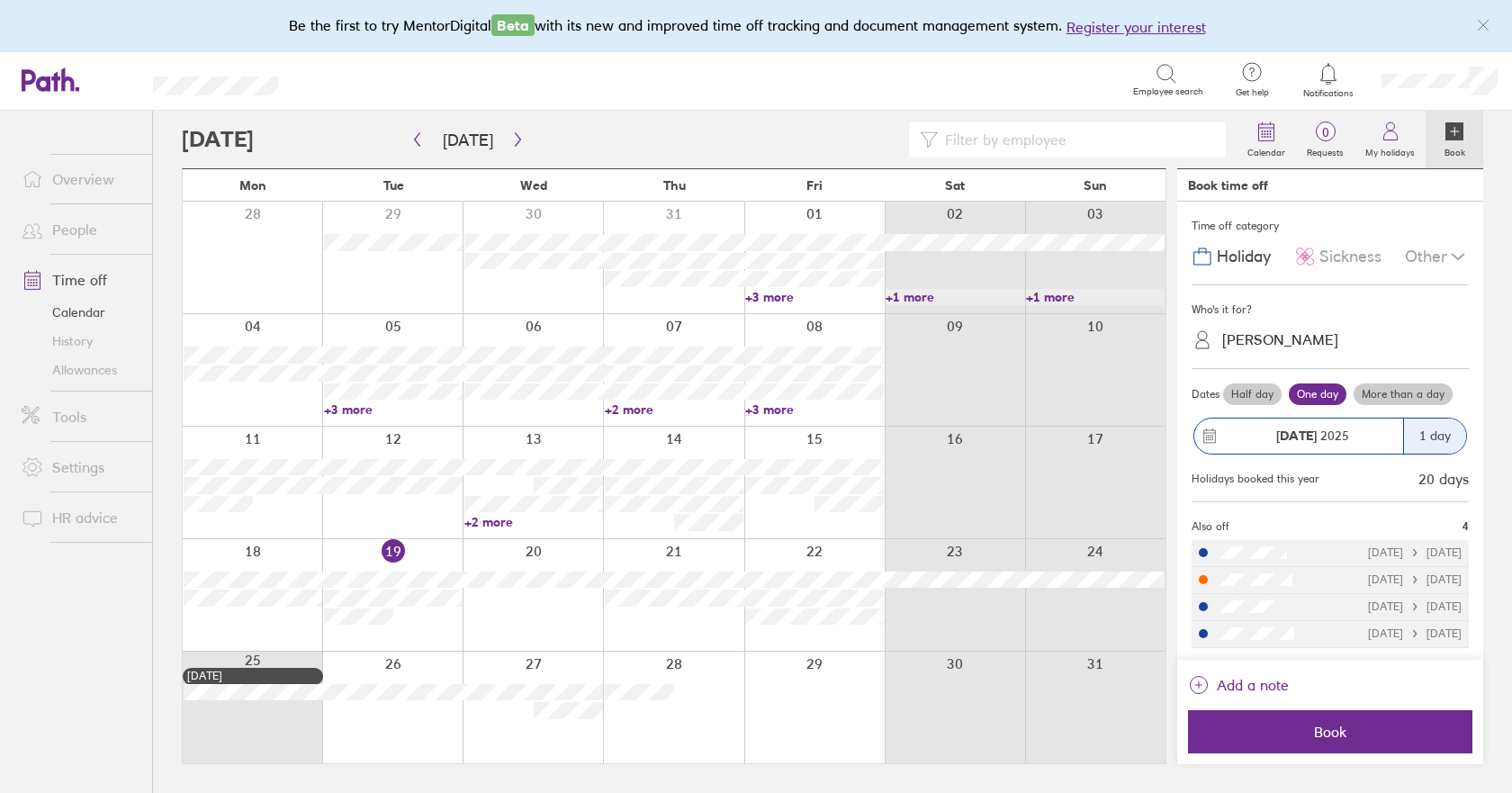
click at [1234, 395] on label "Half day" at bounding box center [1251, 394] width 58 height 22
click at [0, 0] on input "Half day" at bounding box center [0, 0] width 0 height 0
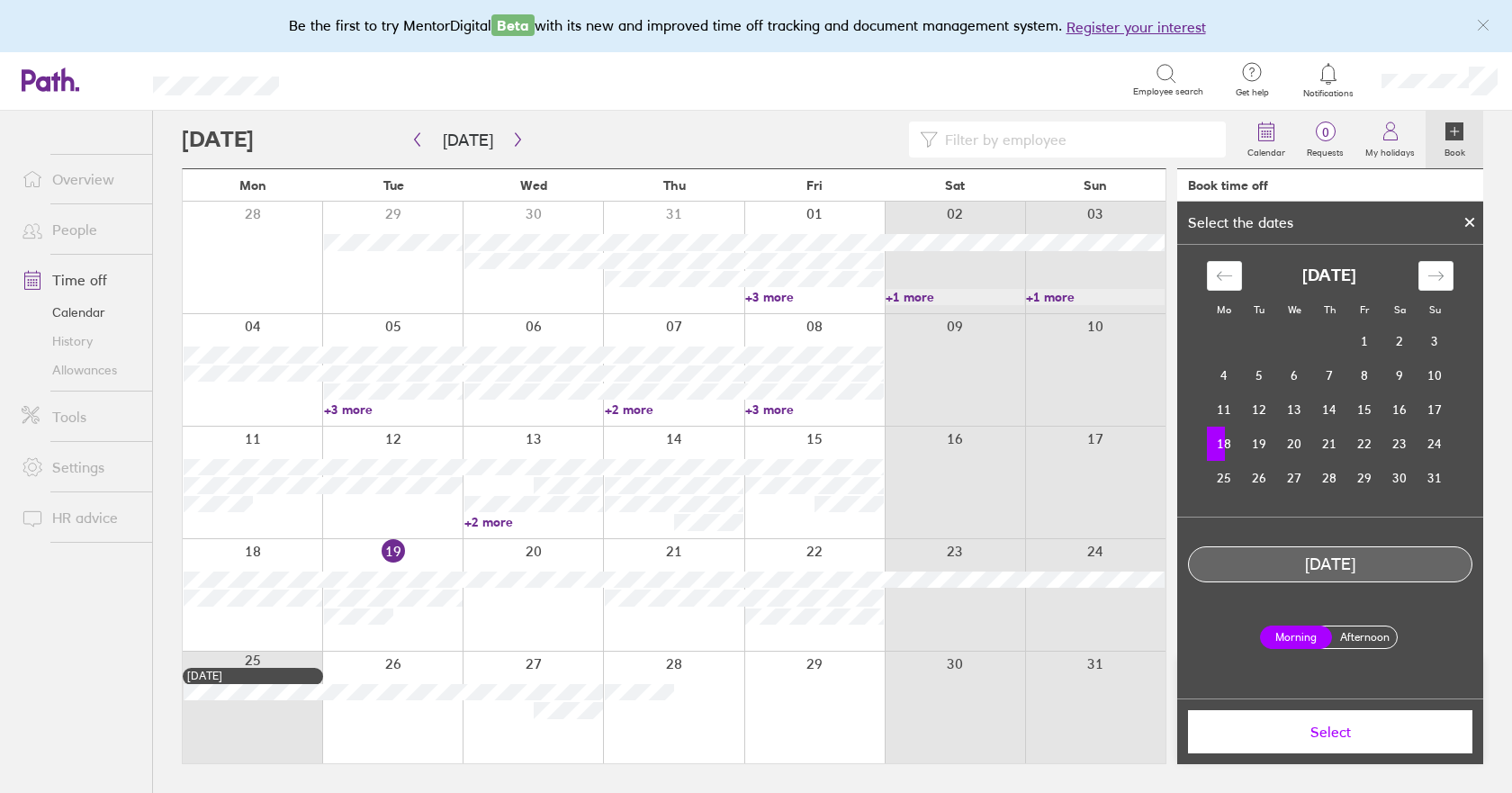
click at [1363, 636] on label "Afternoon" at bounding box center [1364, 637] width 72 height 22
click at [0, 0] on input "Afternoon" at bounding box center [0, 0] width 0 height 0
click at [1311, 733] on span "Select" at bounding box center [1330, 731] width 259 height 16
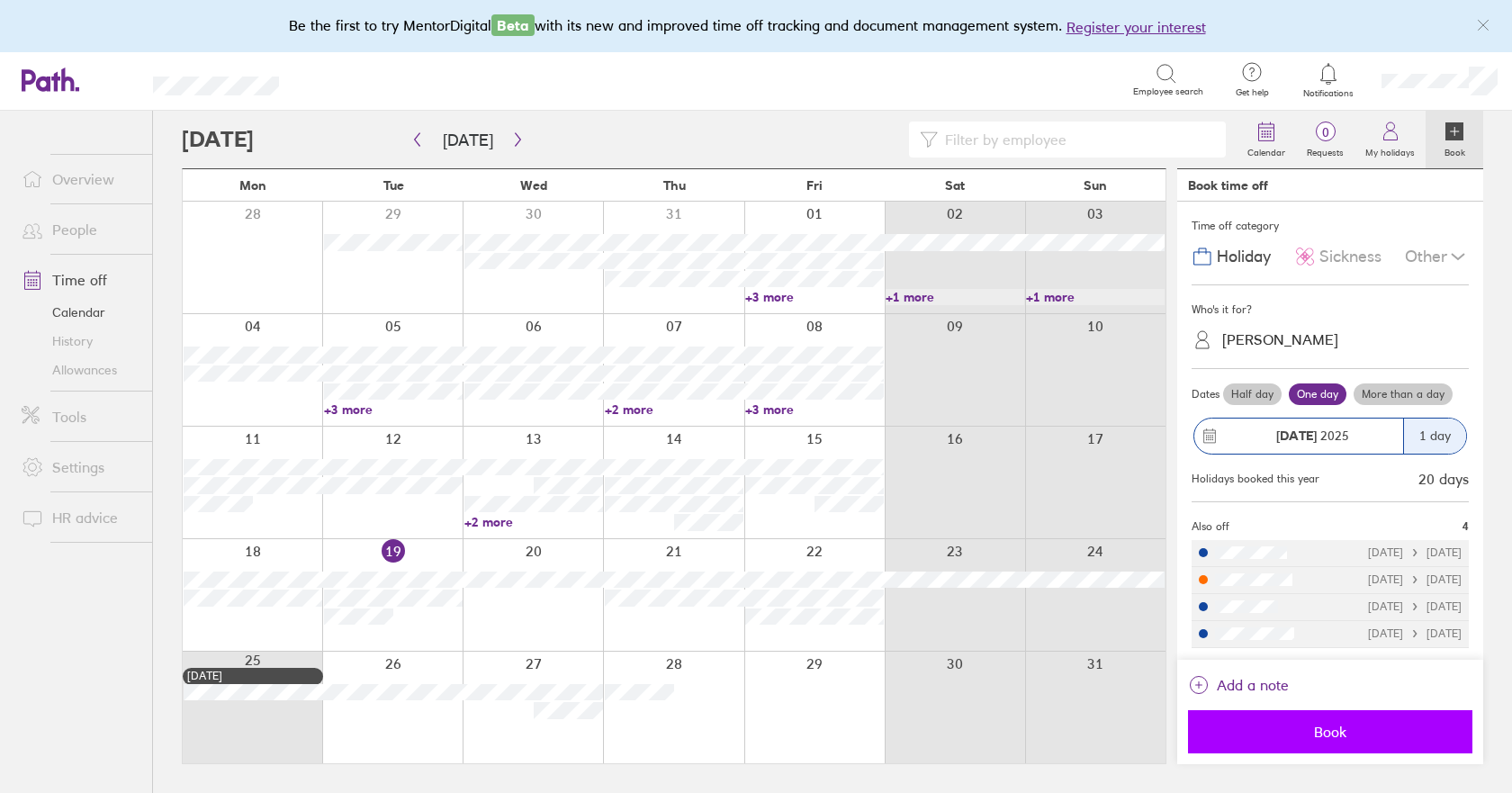
click at [1313, 734] on span "Book" at bounding box center [1330, 731] width 259 height 16
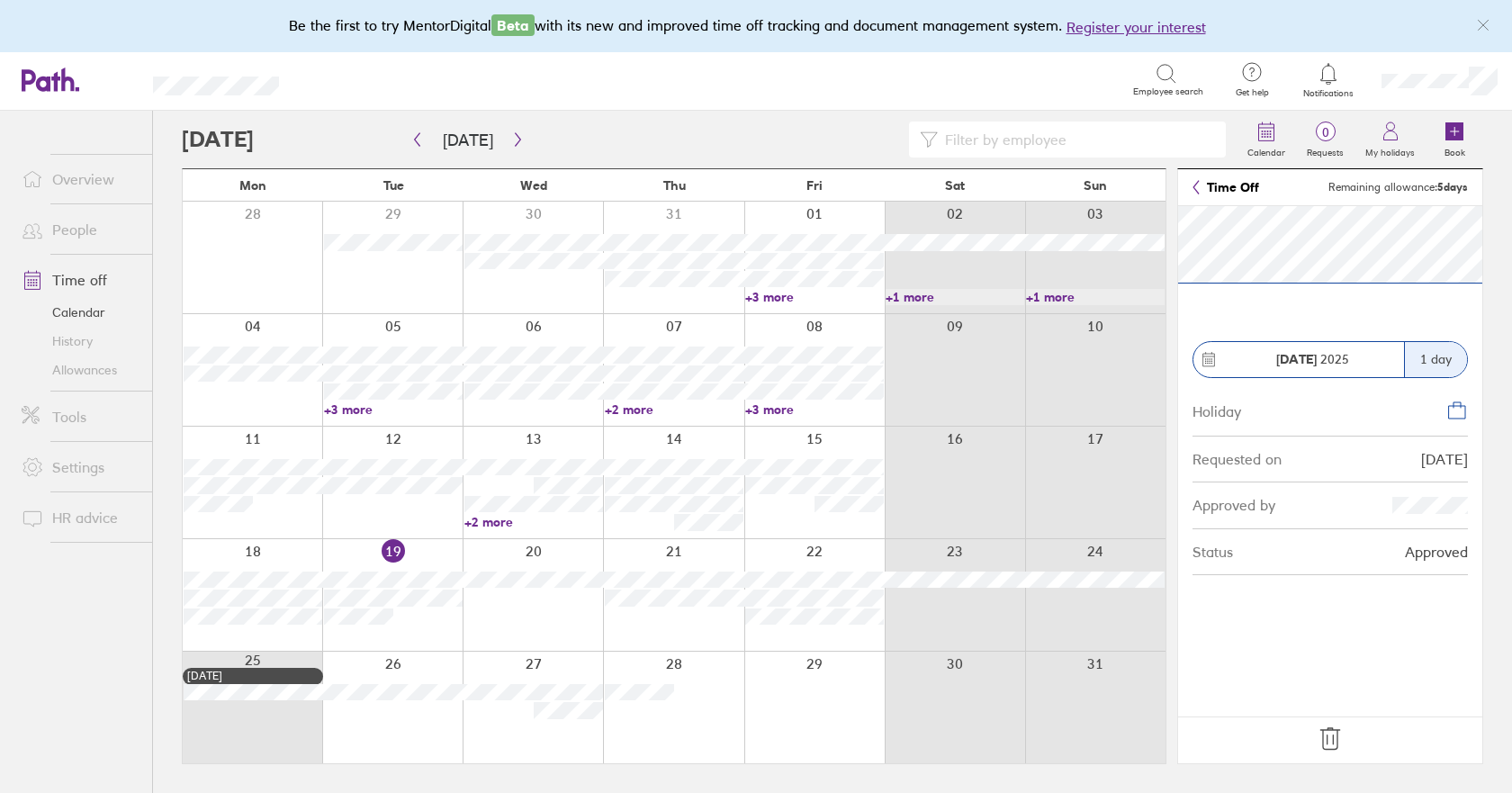
click at [1325, 739] on icon at bounding box center [1330, 739] width 29 height 29
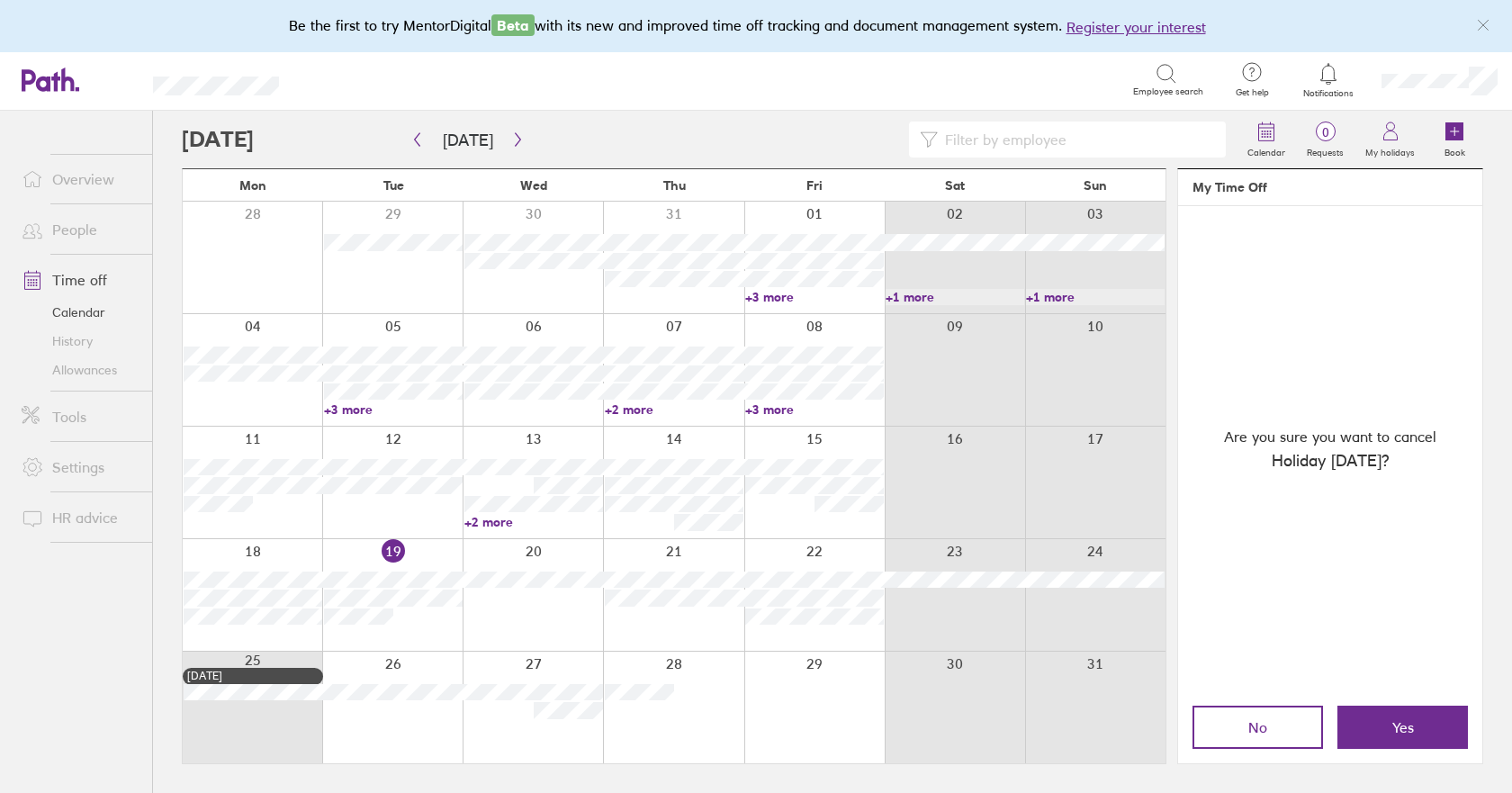
click at [1381, 730] on button "Yes" at bounding box center [1401, 726] width 131 height 43
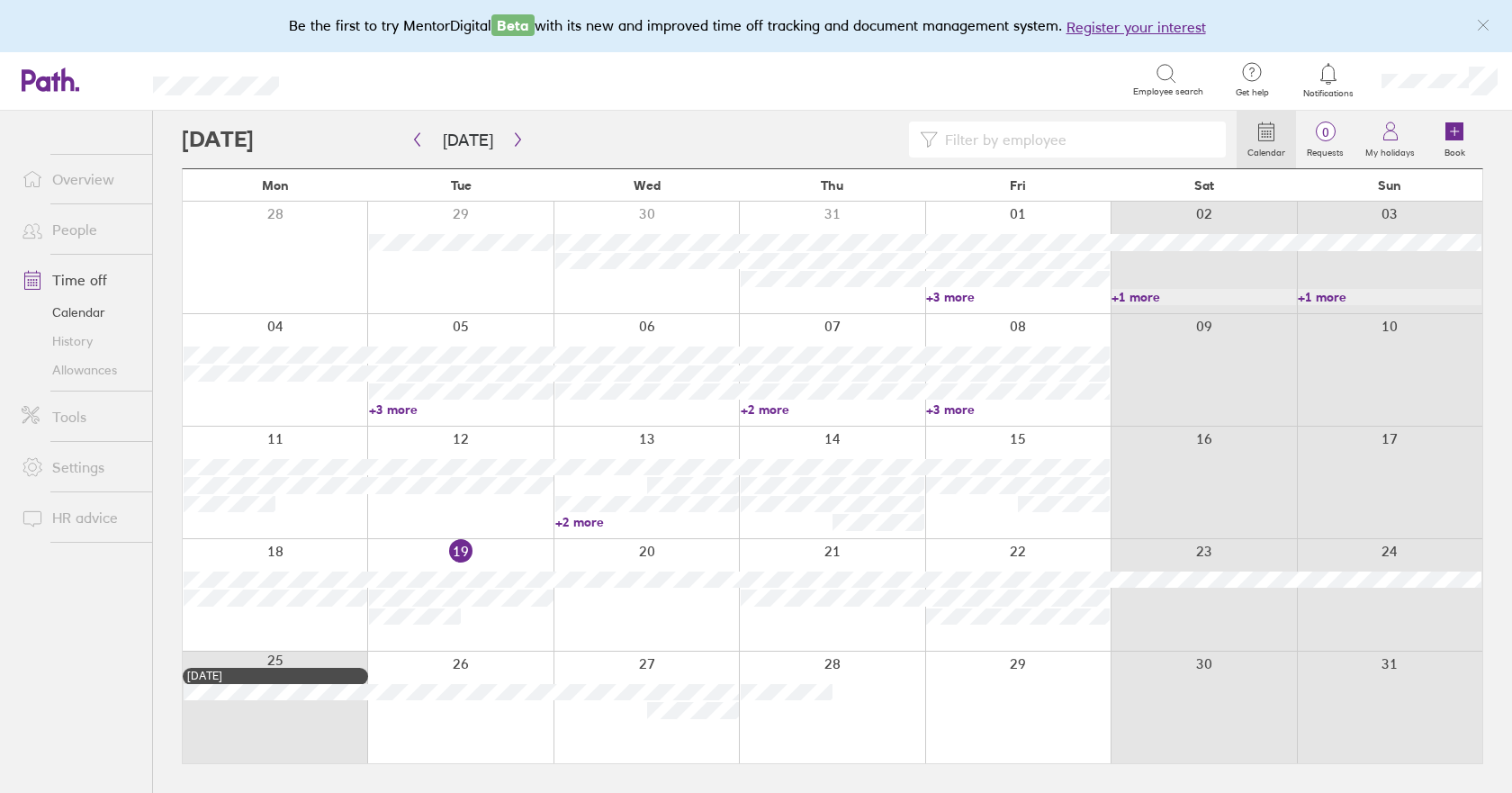
click at [277, 618] on div at bounding box center [275, 595] width 185 height 112
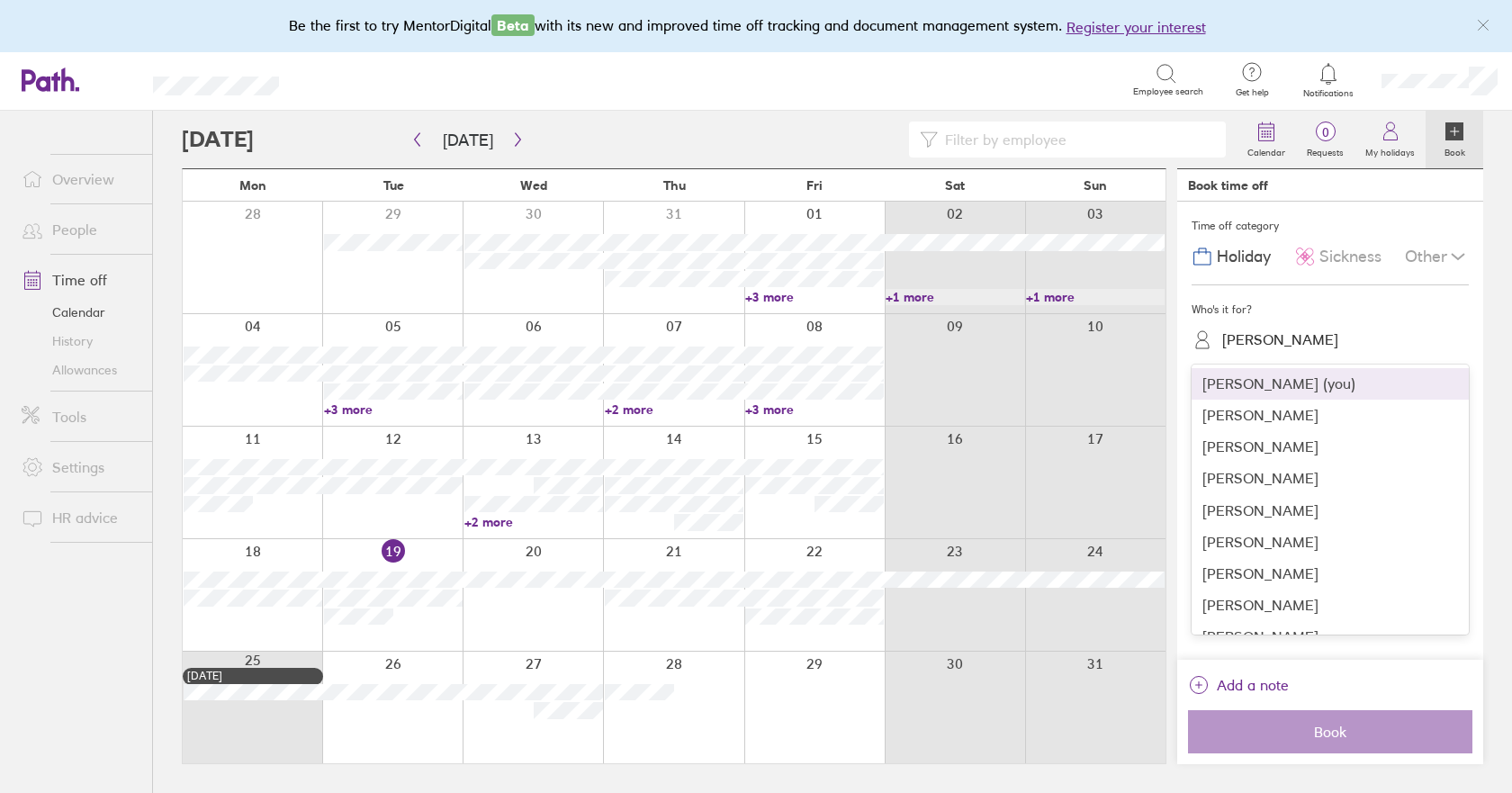
click at [1227, 337] on div "[PERSON_NAME]" at bounding box center [1280, 340] width 116 height 17
click at [1233, 445] on div "[PERSON_NAME]" at bounding box center [1329, 446] width 277 height 31
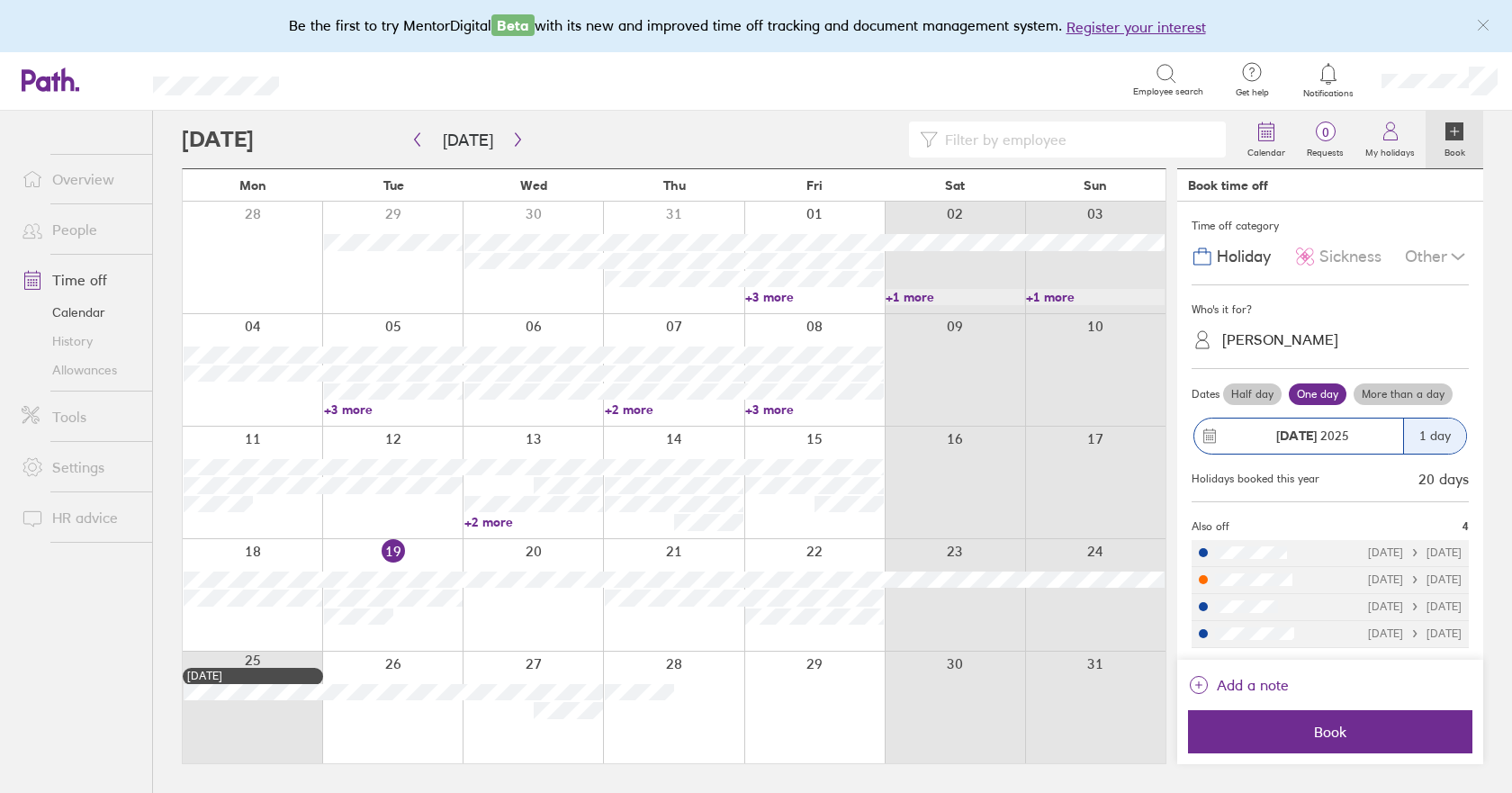
click at [1245, 393] on label "Half day" at bounding box center [1251, 394] width 58 height 22
click at [0, 0] on input "Half day" at bounding box center [0, 0] width 0 height 0
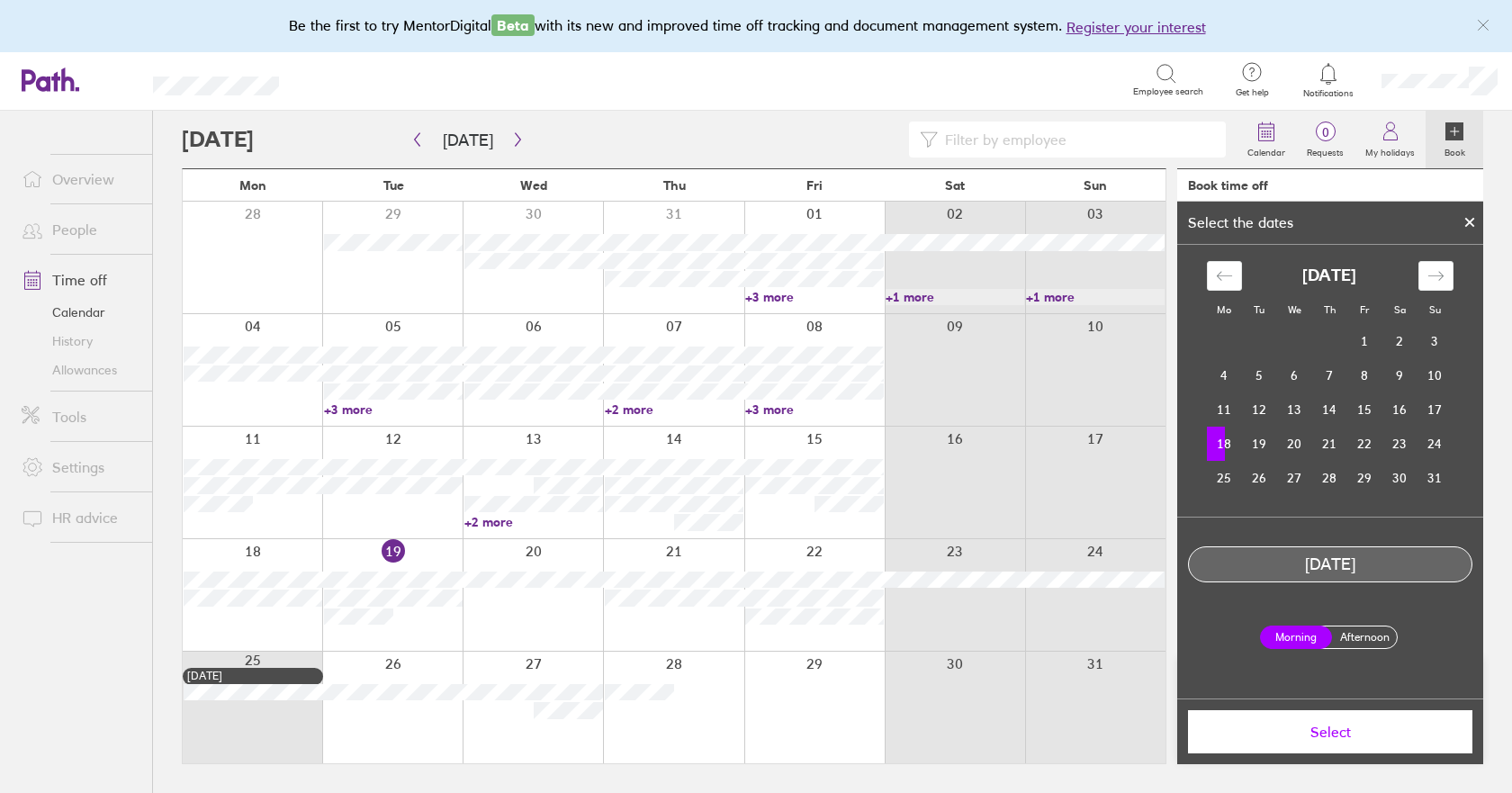
click at [1346, 640] on label "Afternoon" at bounding box center [1364, 637] width 72 height 22
click at [0, 0] on input "Afternoon" at bounding box center [0, 0] width 0 height 0
click at [1321, 729] on span "Select" at bounding box center [1330, 731] width 259 height 16
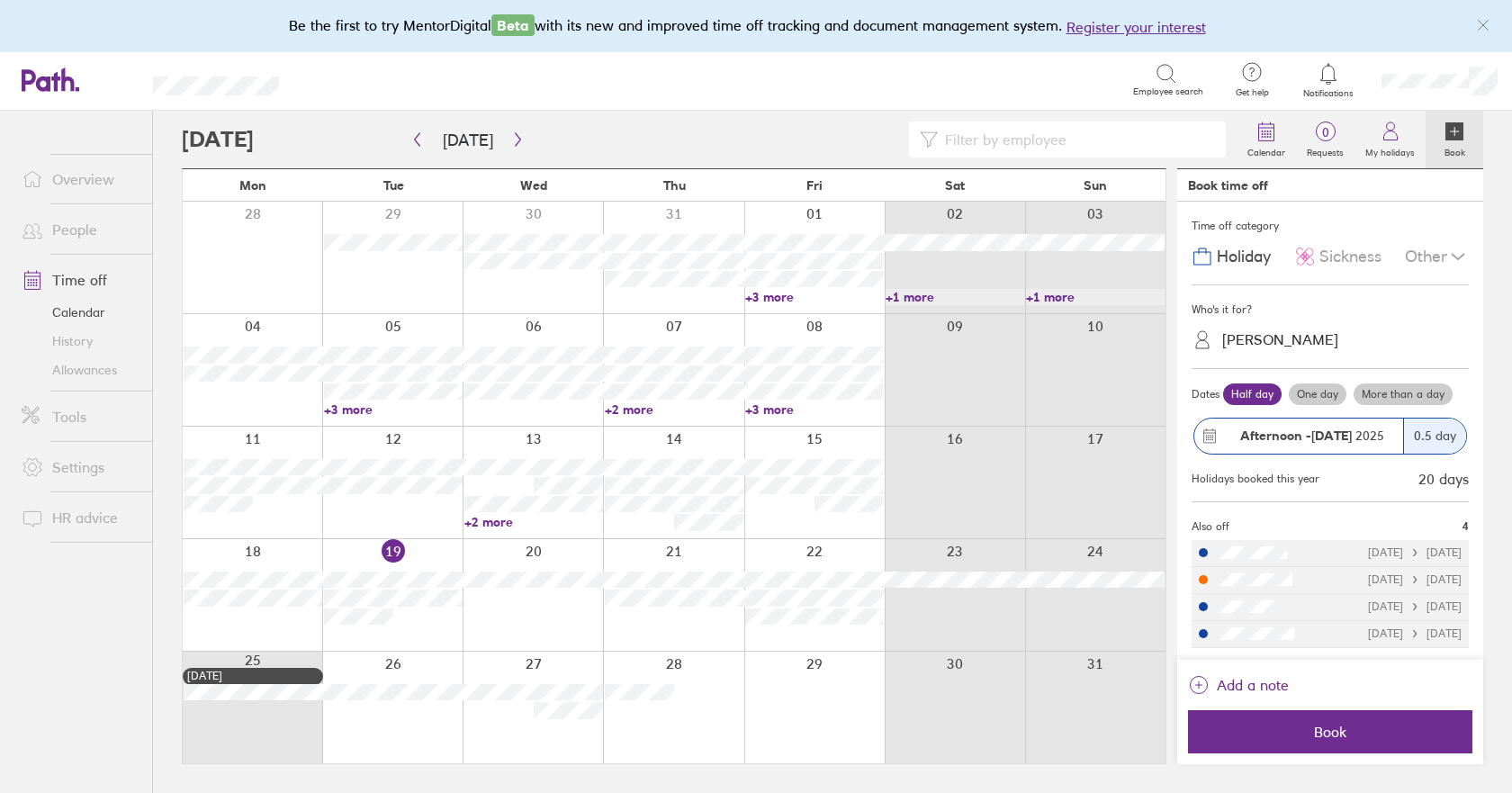
click at [1248, 390] on label "Half day" at bounding box center [1251, 394] width 58 height 22
click at [0, 0] on input "Half day" at bounding box center [0, 0] width 0 height 0
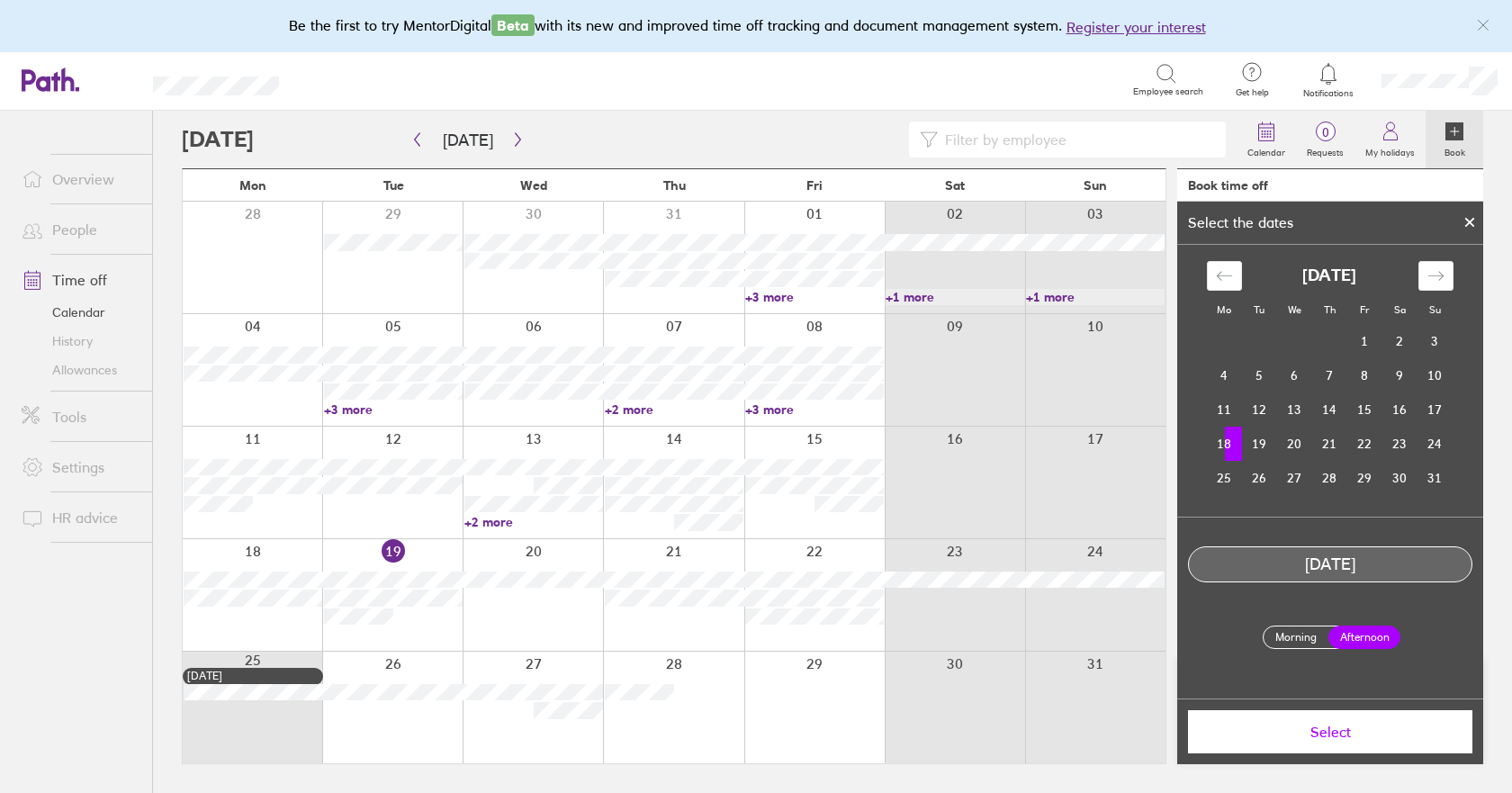
click at [1351, 641] on label "Afternoon" at bounding box center [1364, 637] width 72 height 24
click at [0, 0] on input "Afternoon" at bounding box center [0, 0] width 0 height 0
click at [1334, 731] on span "Select" at bounding box center [1330, 731] width 259 height 16
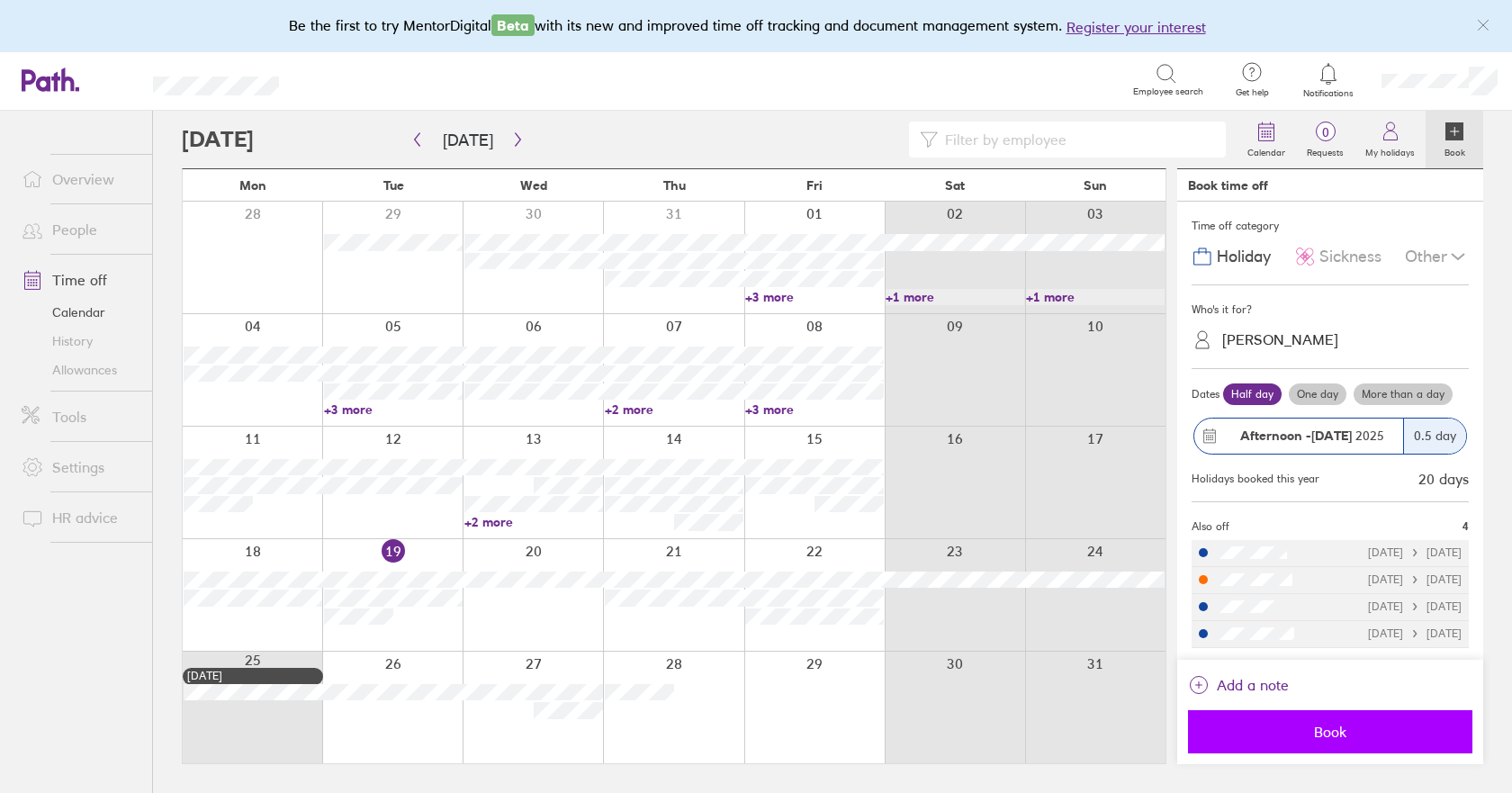
click at [1331, 736] on span "Book" at bounding box center [1330, 731] width 259 height 16
